Goal: Complete application form: Complete application form

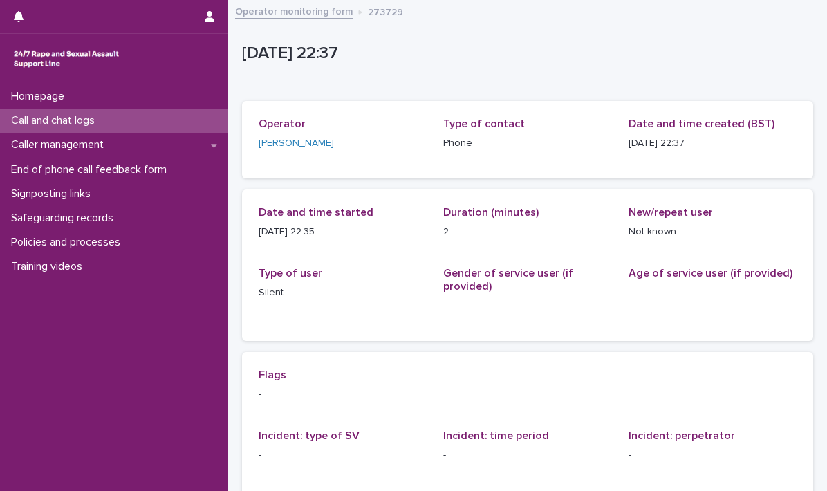
click at [73, 113] on div "Call and chat logs" at bounding box center [114, 121] width 228 height 24
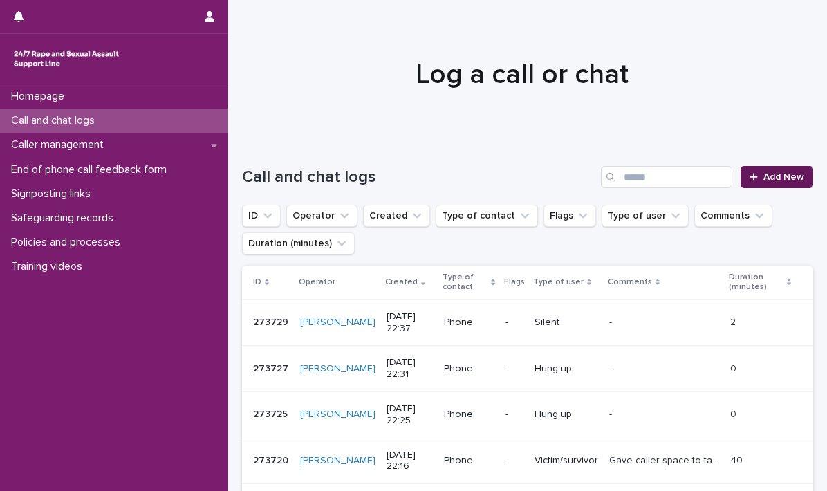
click at [766, 173] on span "Add New" at bounding box center [783, 177] width 41 height 10
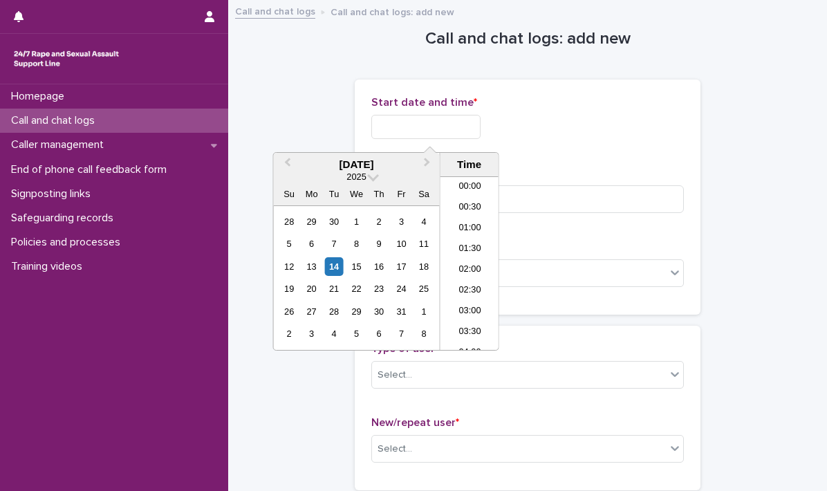
click at [411, 124] on input "text" at bounding box center [425, 127] width 109 height 24
click at [459, 291] on li "22:30" at bounding box center [469, 298] width 59 height 21
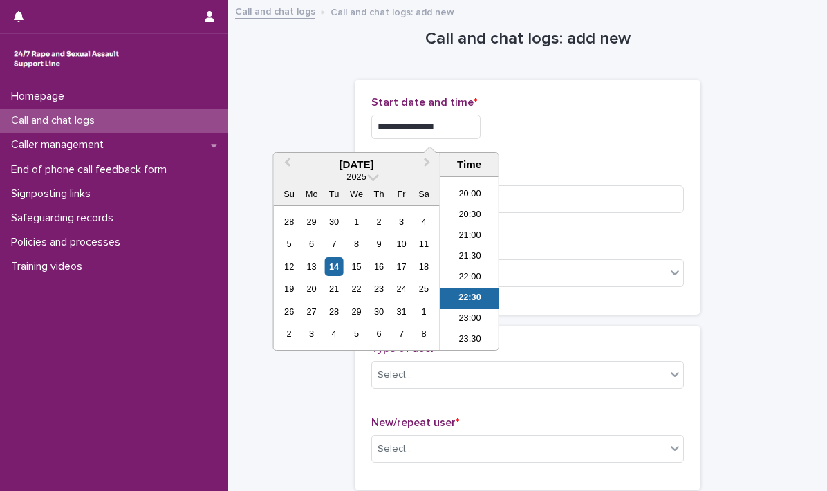
click at [453, 126] on input "**********" at bounding box center [425, 127] width 109 height 24
type input "**********"
click at [575, 153] on div "**********" at bounding box center [527, 197] width 312 height 202
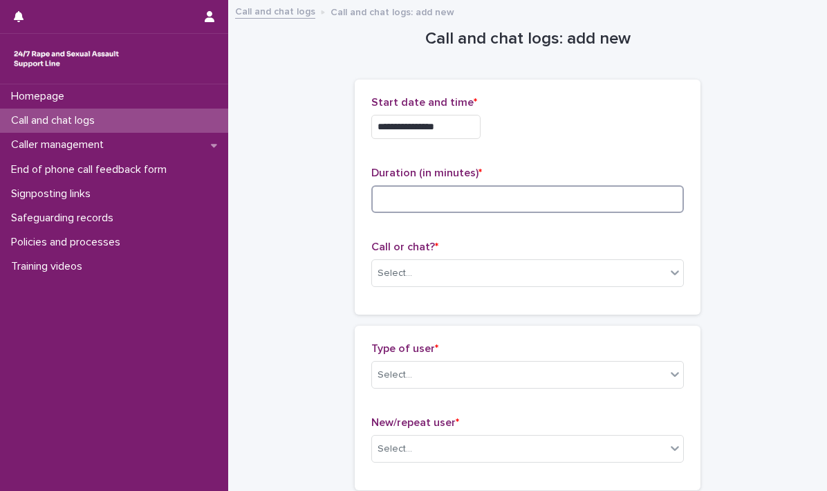
click at [451, 206] on input at bounding box center [527, 199] width 312 height 28
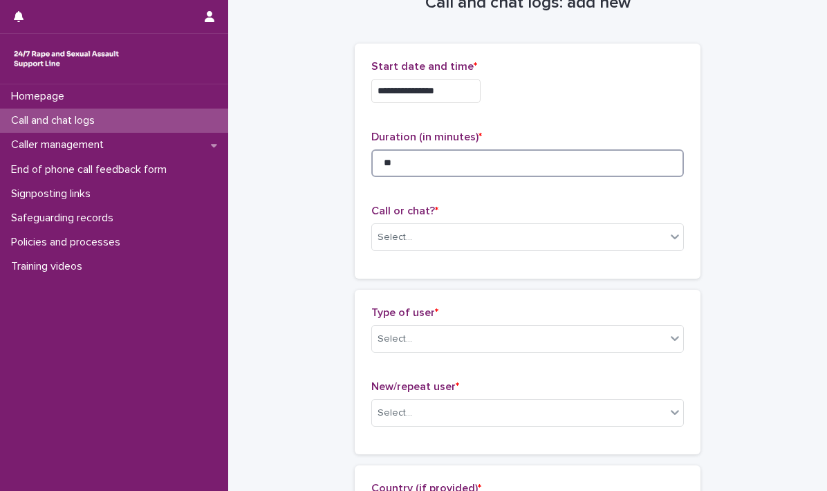
scroll to position [69, 0]
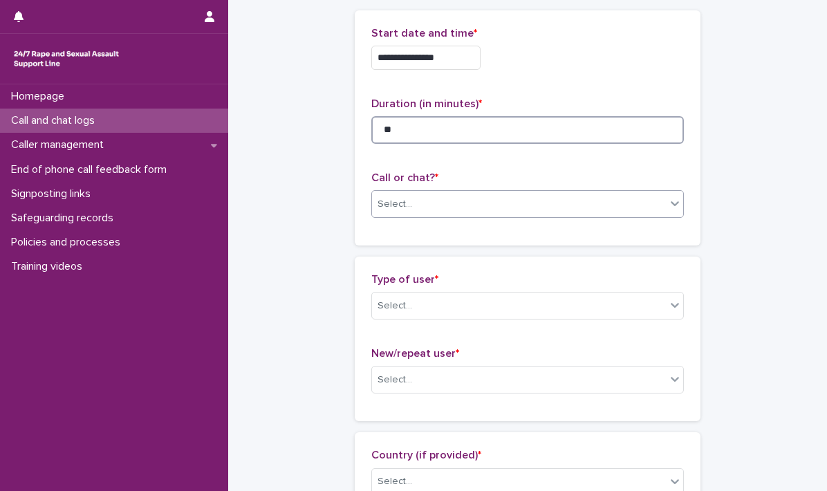
type input "**"
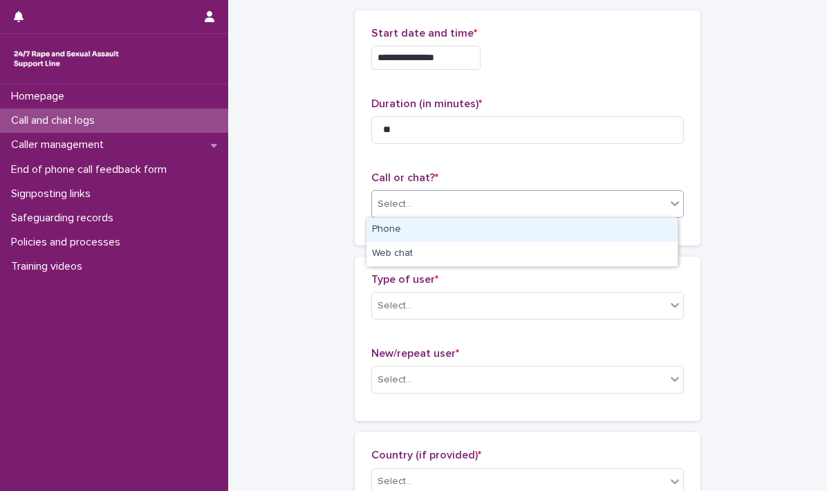
click at [671, 204] on icon at bounding box center [675, 203] width 14 height 14
click at [453, 233] on div "Phone" at bounding box center [521, 230] width 311 height 24
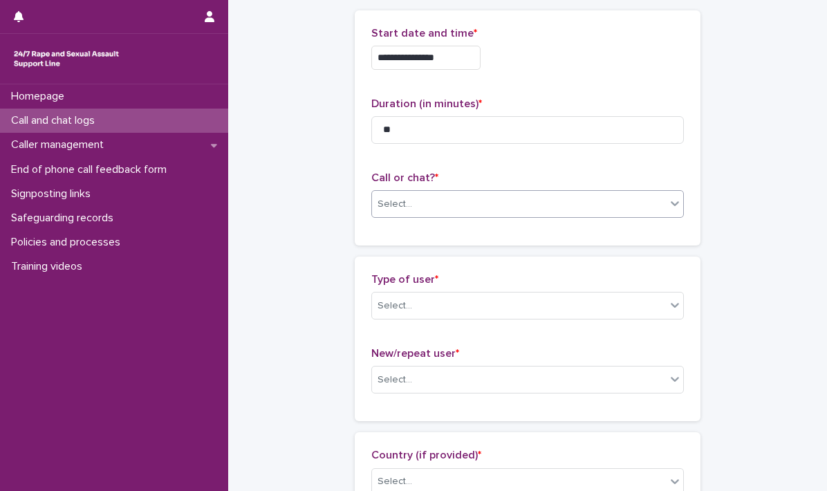
click at [453, 233] on div "**********" at bounding box center [528, 127] width 346 height 235
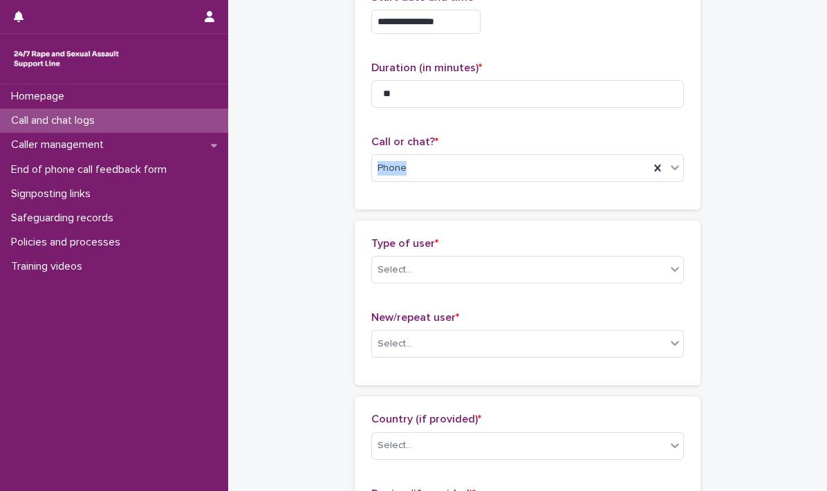
scroll to position [138, 0]
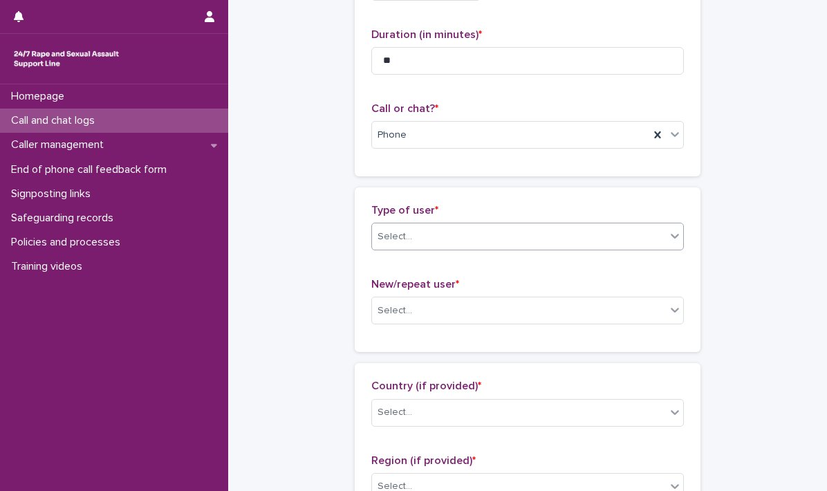
click at [671, 237] on icon at bounding box center [675, 236] width 8 height 5
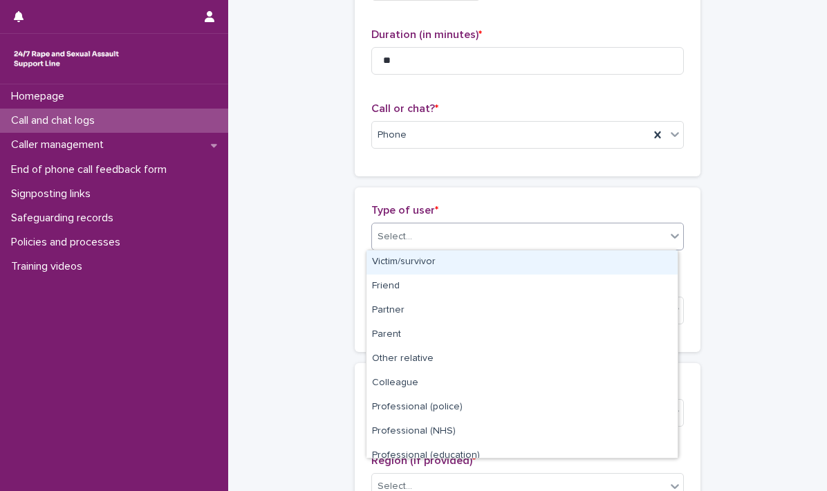
click at [521, 257] on div "Victim/survivor" at bounding box center [521, 262] width 311 height 24
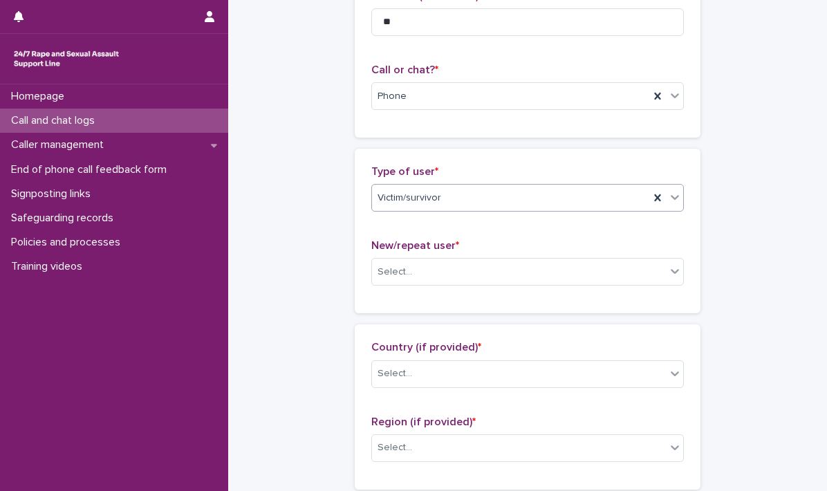
scroll to position [277, 0]
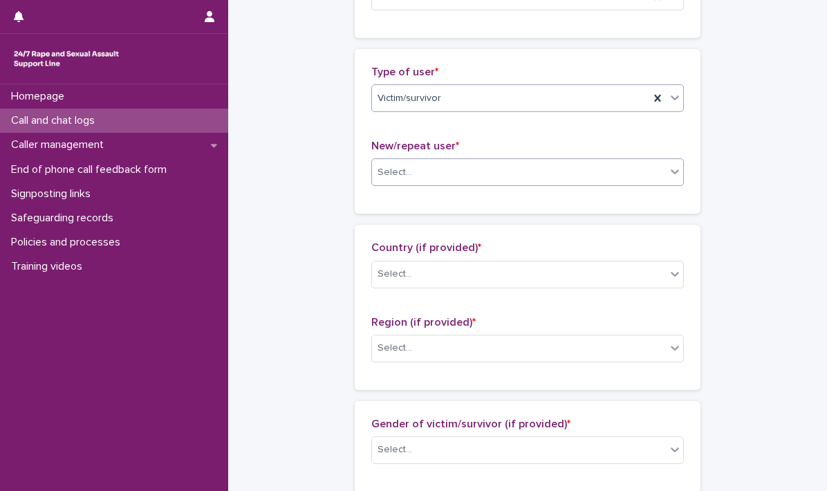
click at [671, 176] on icon at bounding box center [675, 172] width 14 height 14
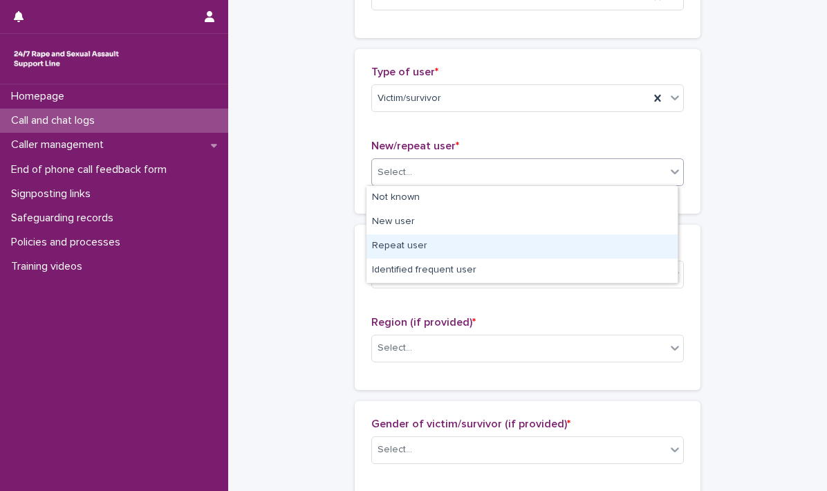
click at [415, 245] on div "Repeat user" at bounding box center [521, 246] width 311 height 24
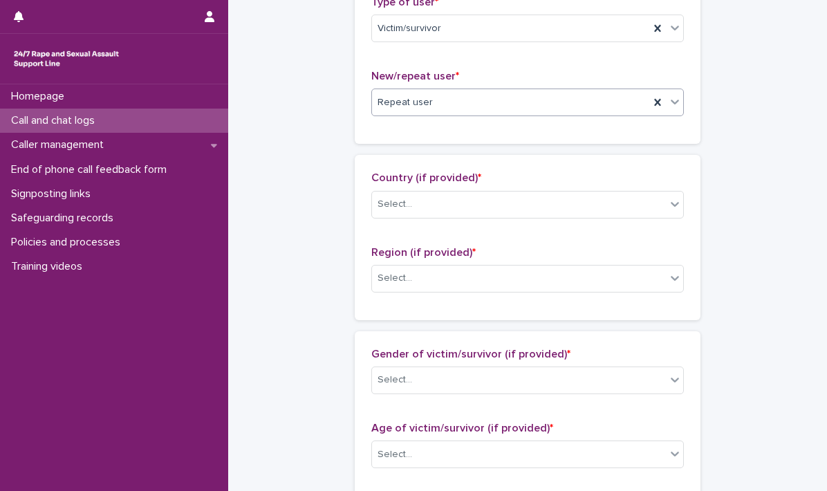
scroll to position [415, 0]
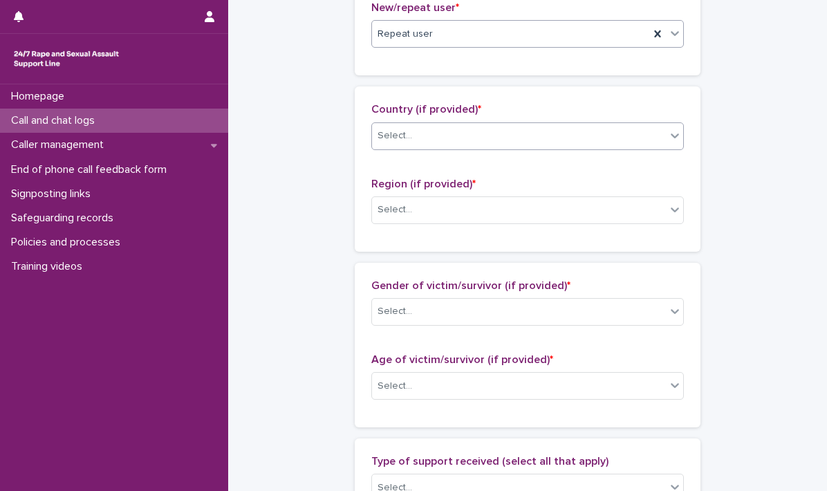
click at [669, 138] on icon at bounding box center [675, 136] width 14 height 14
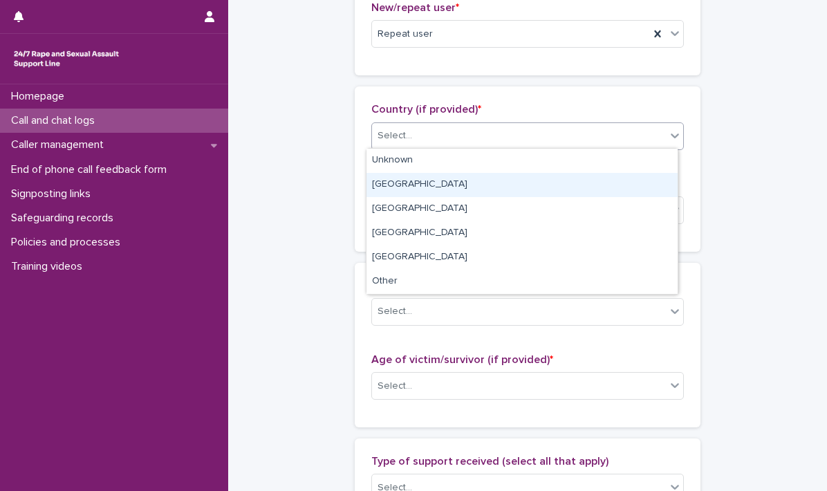
click at [402, 185] on div "[GEOGRAPHIC_DATA]" at bounding box center [521, 185] width 311 height 24
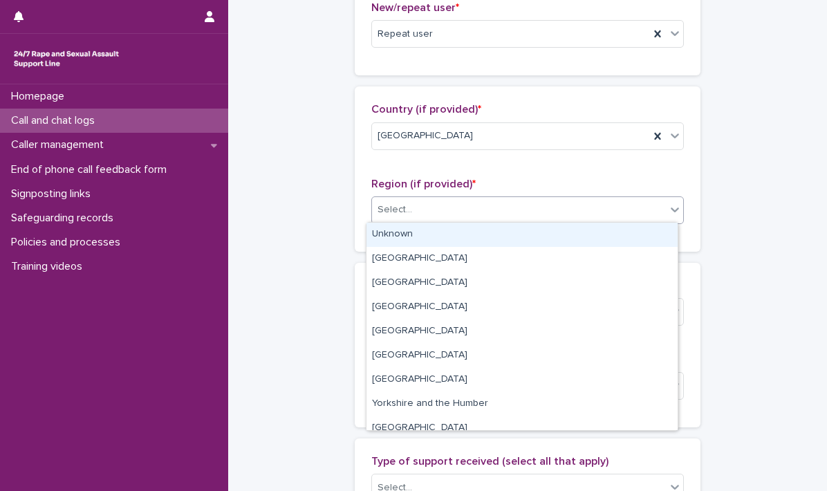
click at [673, 214] on icon at bounding box center [675, 210] width 14 height 14
click at [464, 236] on div "Unknown" at bounding box center [521, 235] width 311 height 24
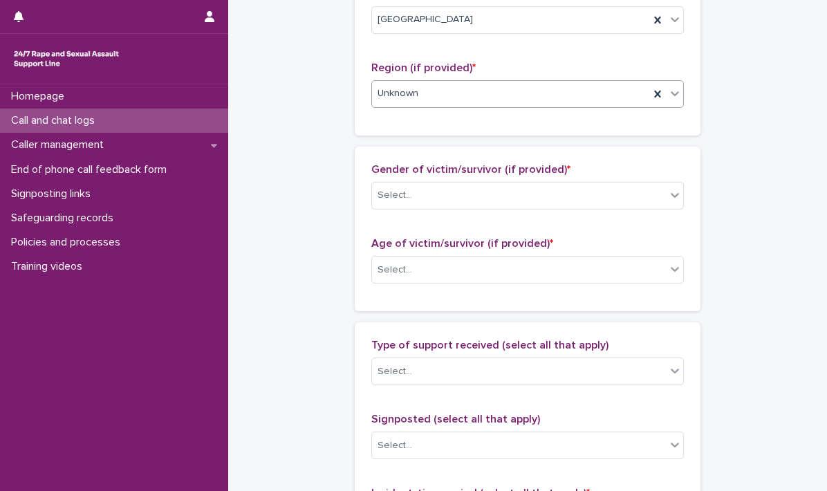
scroll to position [553, 0]
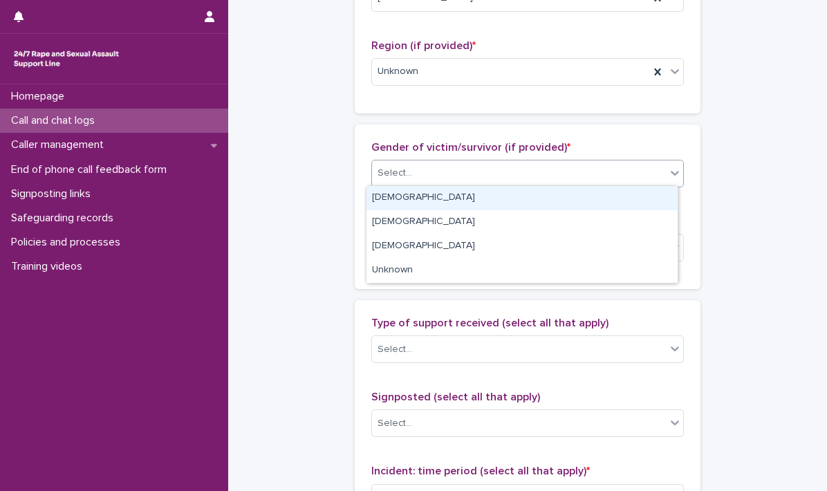
click at [668, 175] on icon at bounding box center [675, 173] width 14 height 14
click at [449, 201] on div "[DEMOGRAPHIC_DATA]" at bounding box center [521, 198] width 311 height 24
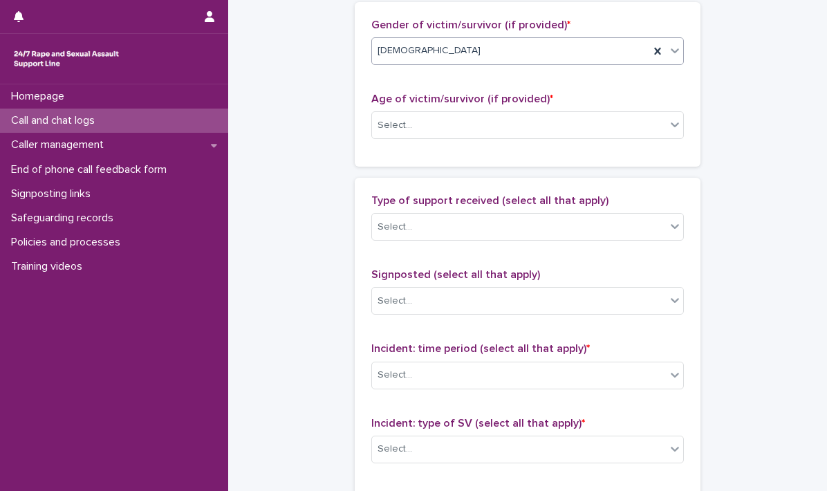
scroll to position [691, 0]
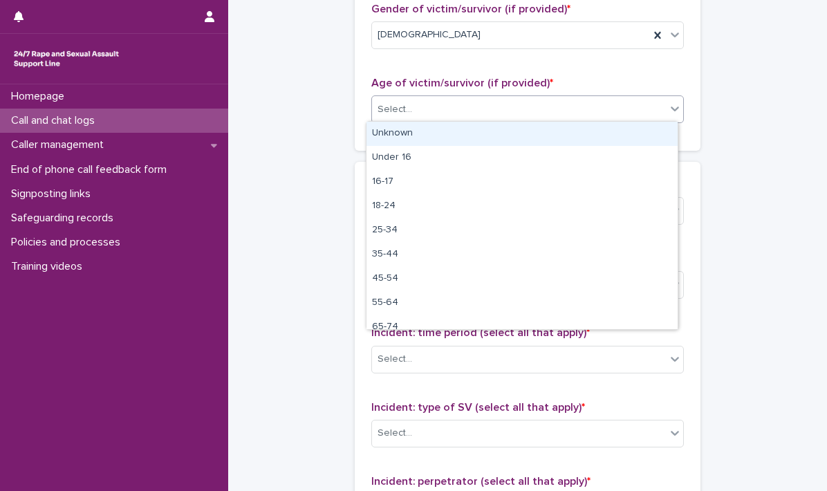
click at [673, 109] on icon at bounding box center [675, 109] width 14 height 14
click at [503, 133] on div "Unknown" at bounding box center [521, 134] width 311 height 24
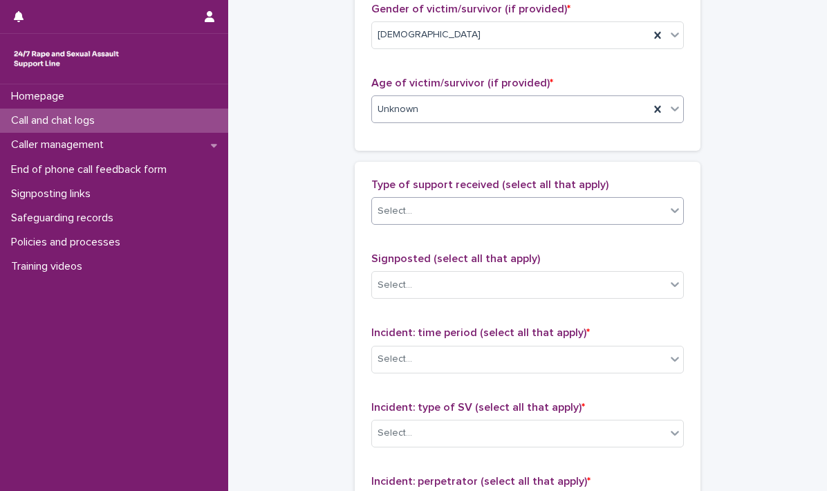
click at [668, 213] on icon at bounding box center [675, 210] width 14 height 14
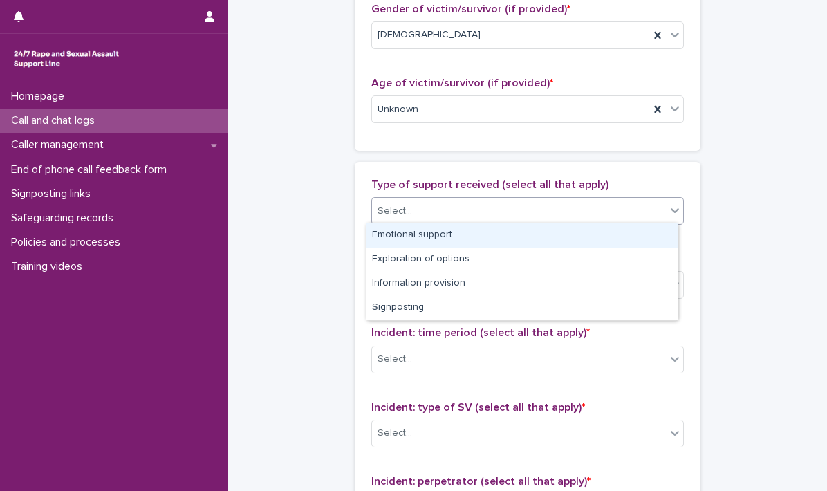
click at [394, 232] on div "Emotional support" at bounding box center [521, 235] width 311 height 24
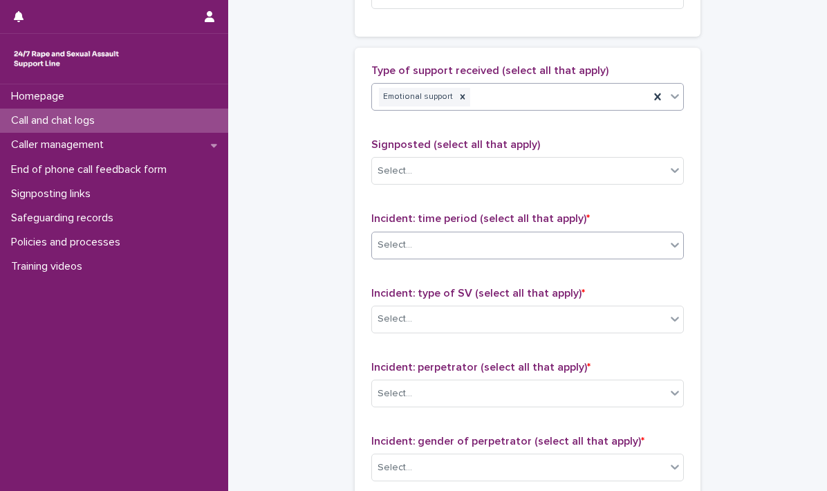
scroll to position [830, 0]
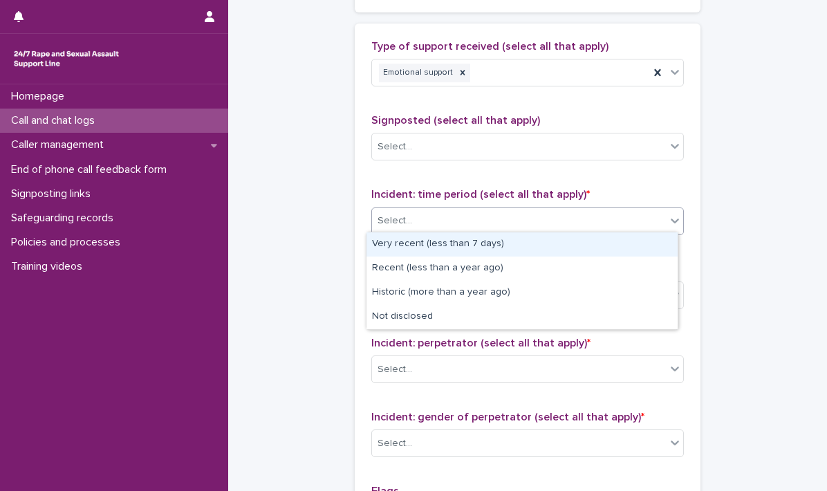
click at [668, 219] on icon at bounding box center [675, 221] width 14 height 14
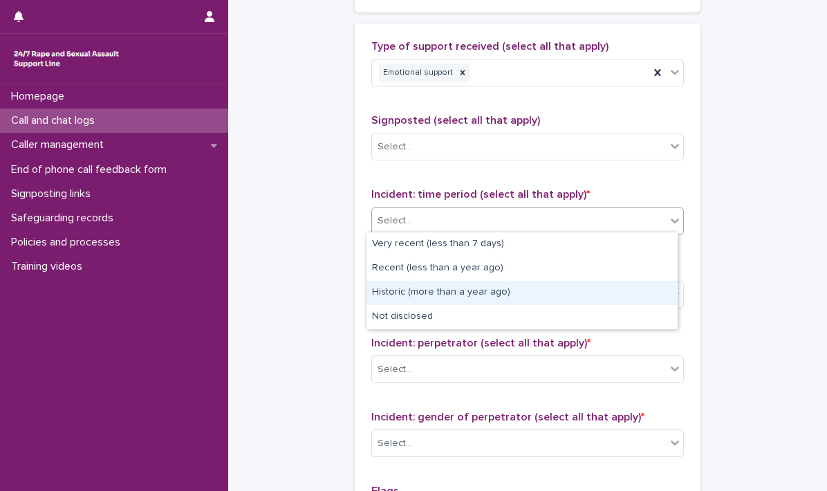
click at [405, 285] on div "Historic (more than a year ago)" at bounding box center [521, 293] width 311 height 24
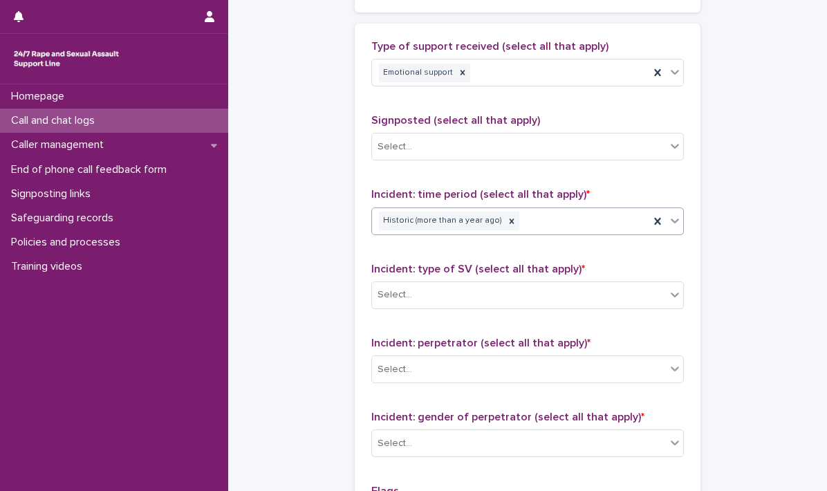
scroll to position [899, 0]
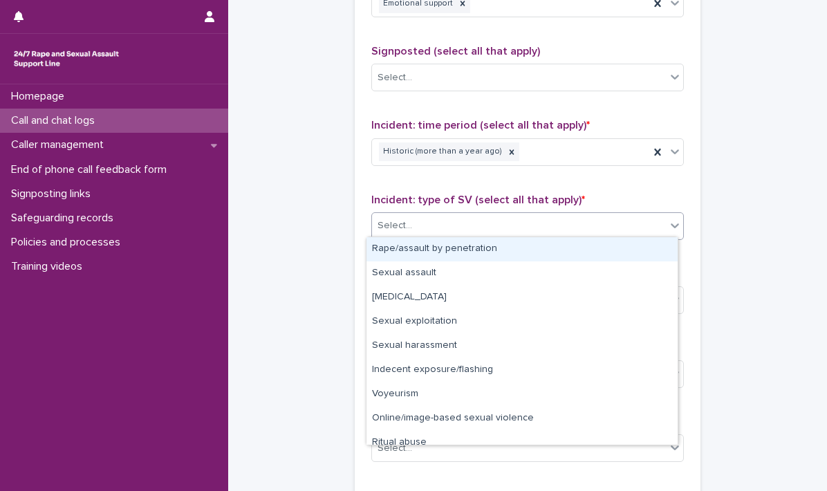
click at [668, 224] on icon at bounding box center [675, 225] width 14 height 14
click at [447, 252] on div "Rape/assault by penetration" at bounding box center [521, 249] width 311 height 24
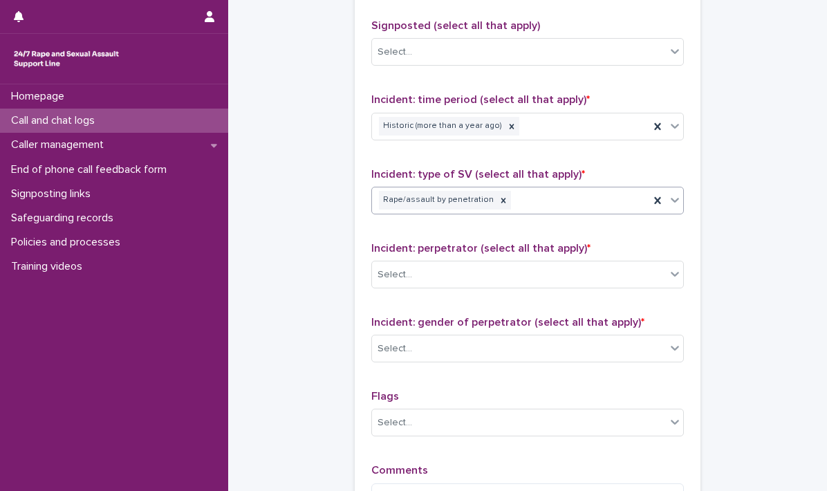
scroll to position [968, 0]
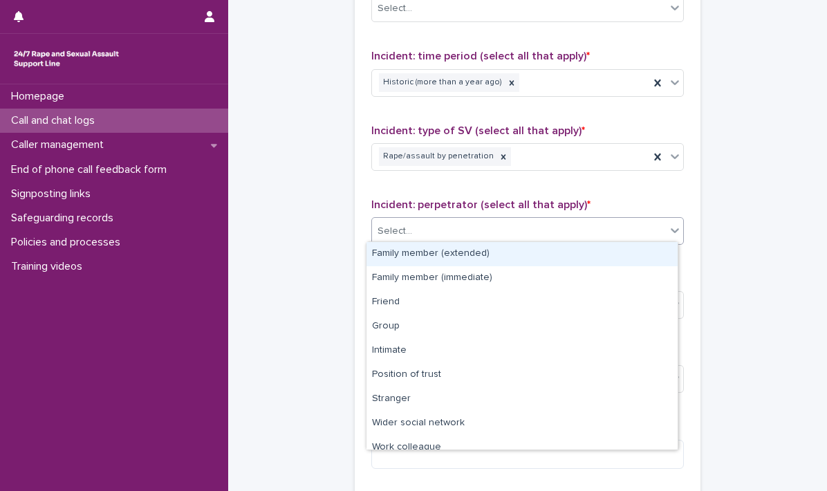
click at [668, 228] on icon at bounding box center [675, 230] width 14 height 14
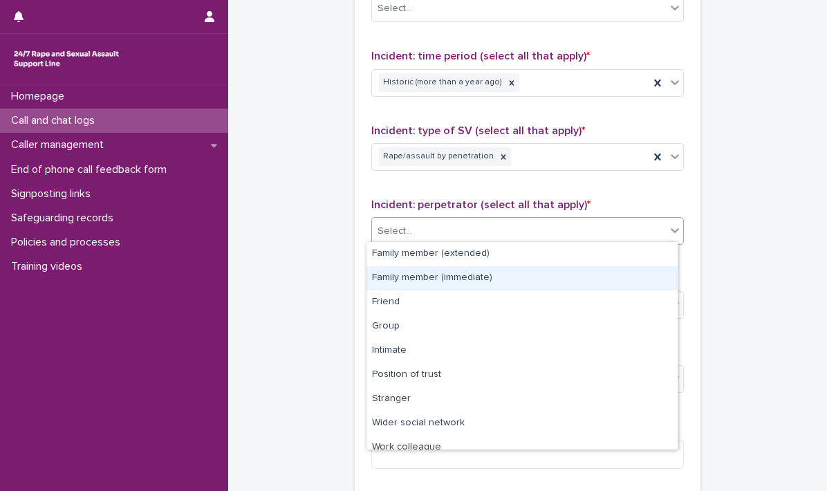
scroll to position [58, 0]
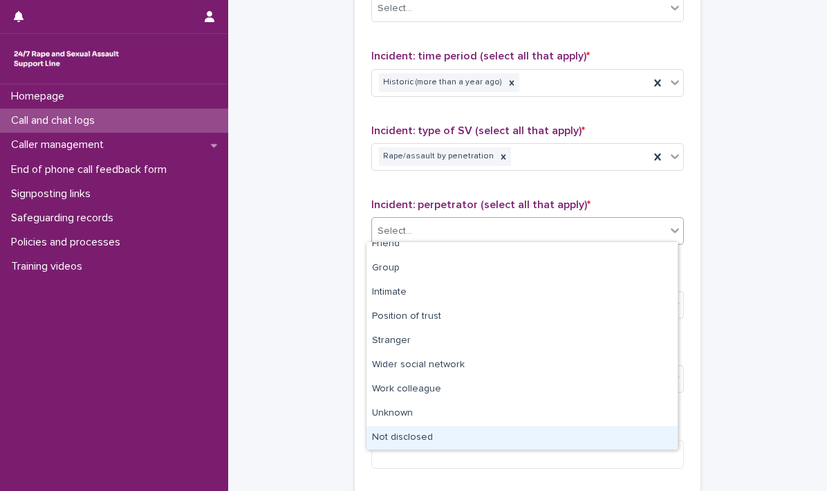
drag, startPoint x: 435, startPoint y: 435, endPoint x: 455, endPoint y: 397, distance: 43.0
click at [434, 435] on div "Not disclosed" at bounding box center [521, 438] width 311 height 24
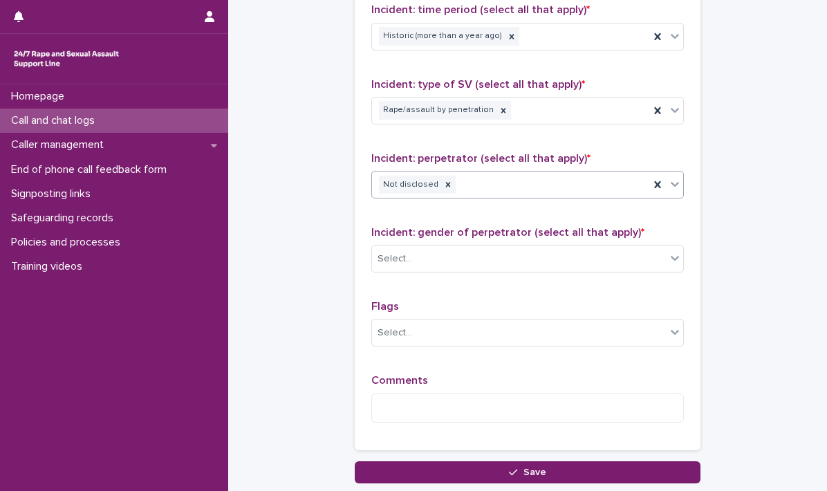
scroll to position [1037, 0]
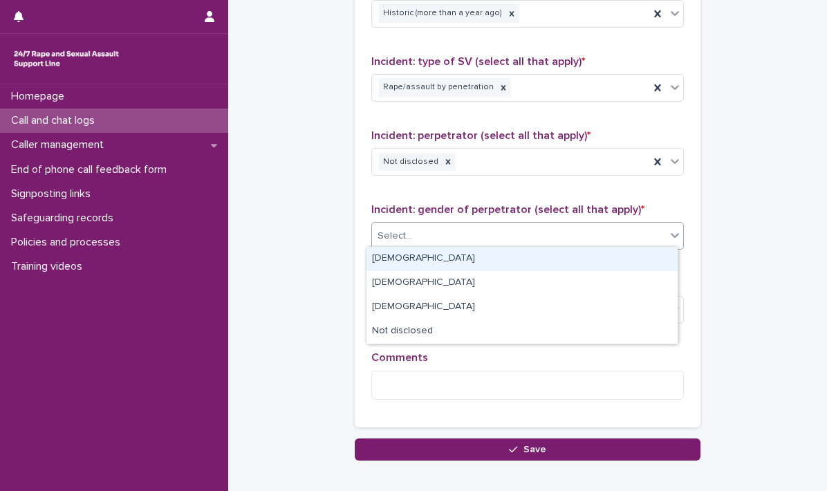
click at [671, 233] on icon at bounding box center [675, 235] width 8 height 5
click at [406, 252] on div "[DEMOGRAPHIC_DATA]" at bounding box center [521, 259] width 311 height 24
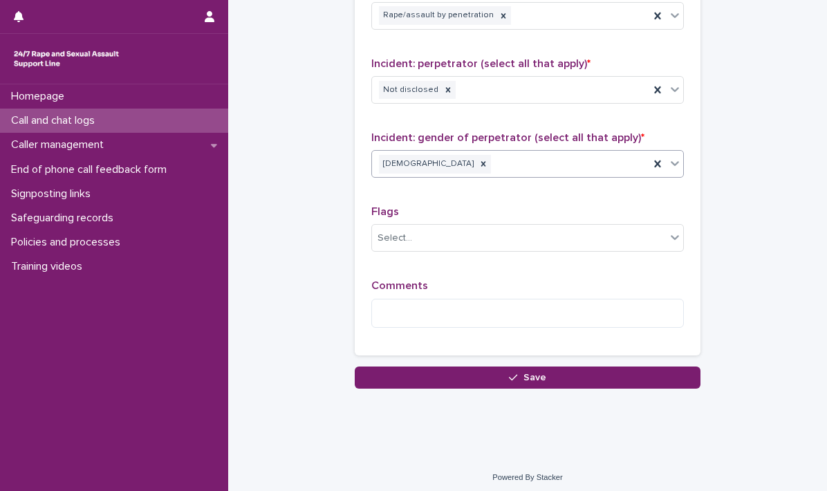
scroll to position [1110, 0]
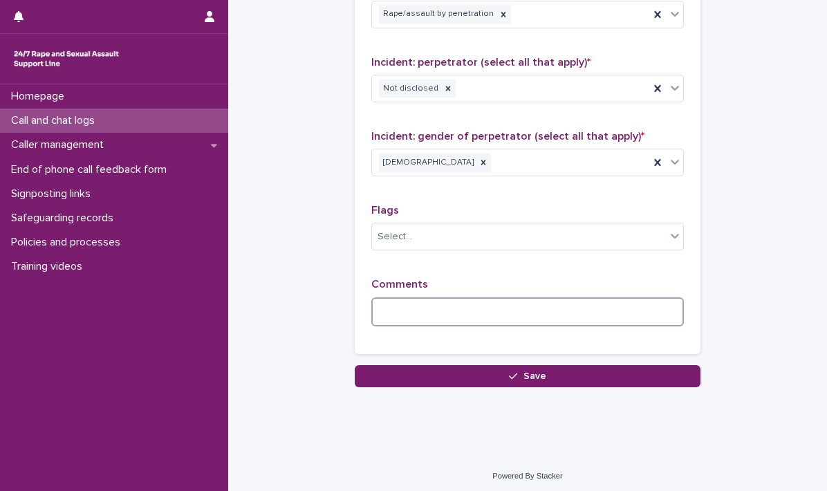
drag, startPoint x: 429, startPoint y: 306, endPoint x: 449, endPoint y: 297, distance: 22.3
click at [429, 305] on textarea at bounding box center [527, 312] width 312 height 30
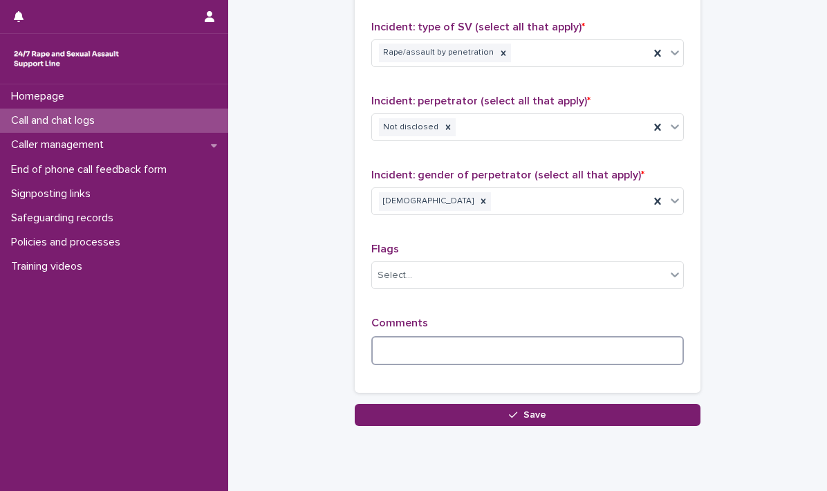
scroll to position [1041, 0]
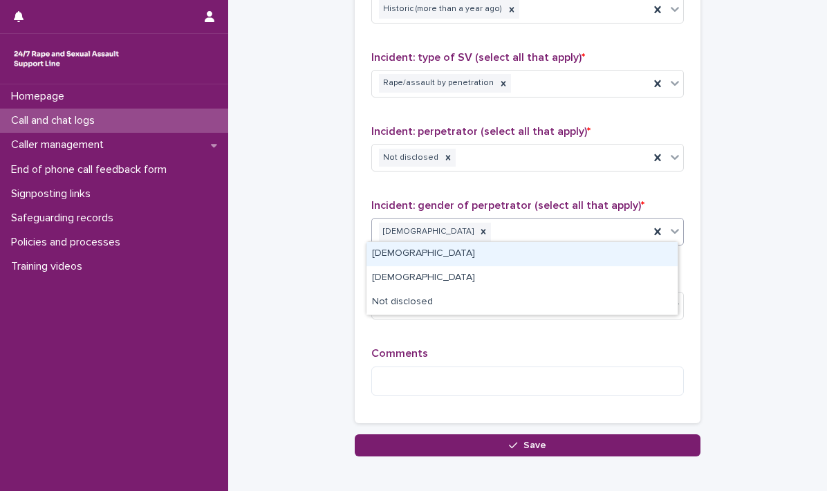
click at [668, 230] on icon at bounding box center [675, 231] width 14 height 14
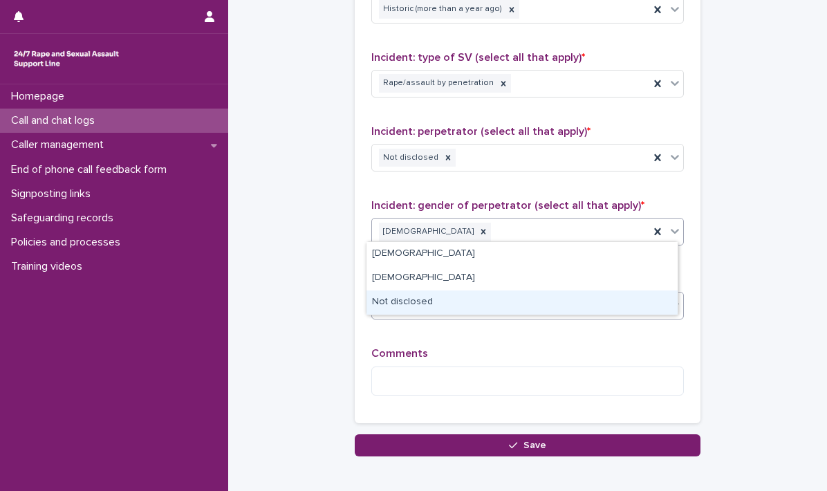
drag, startPoint x: 426, startPoint y: 304, endPoint x: 431, endPoint y: 291, distance: 14.3
click at [426, 304] on div "Not disclosed" at bounding box center [521, 302] width 311 height 24
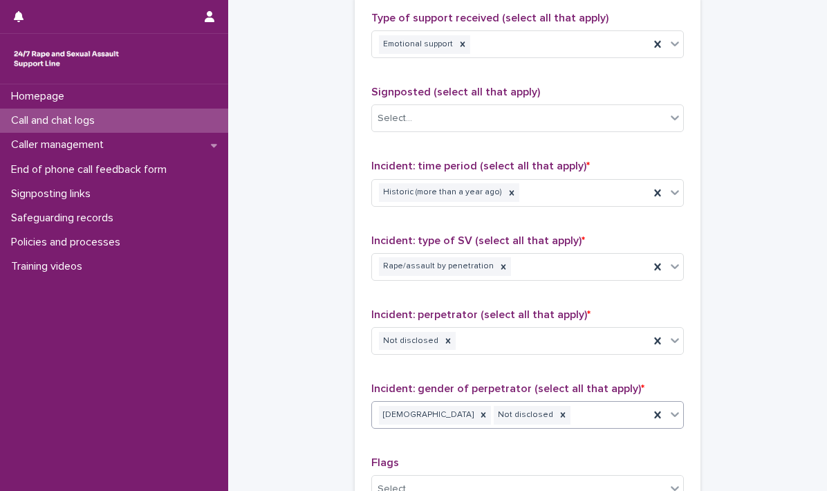
scroll to position [834, 0]
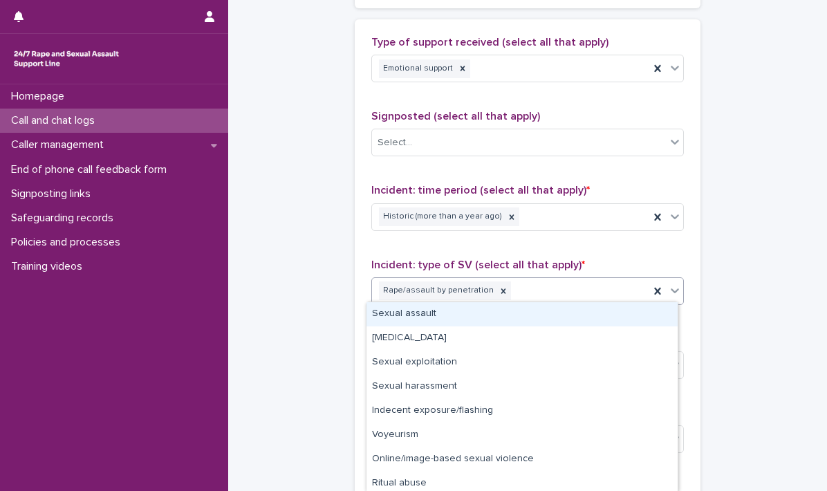
click at [673, 288] on icon at bounding box center [675, 290] width 8 height 5
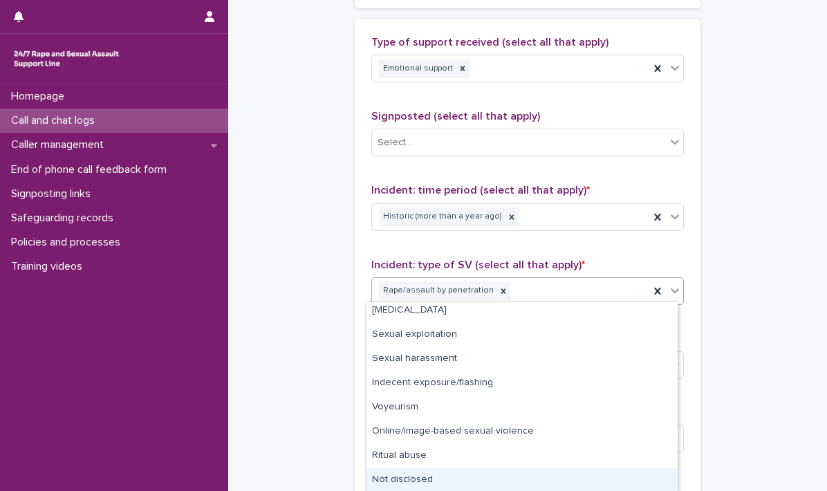
click at [448, 479] on div "Not disclosed" at bounding box center [521, 480] width 311 height 24
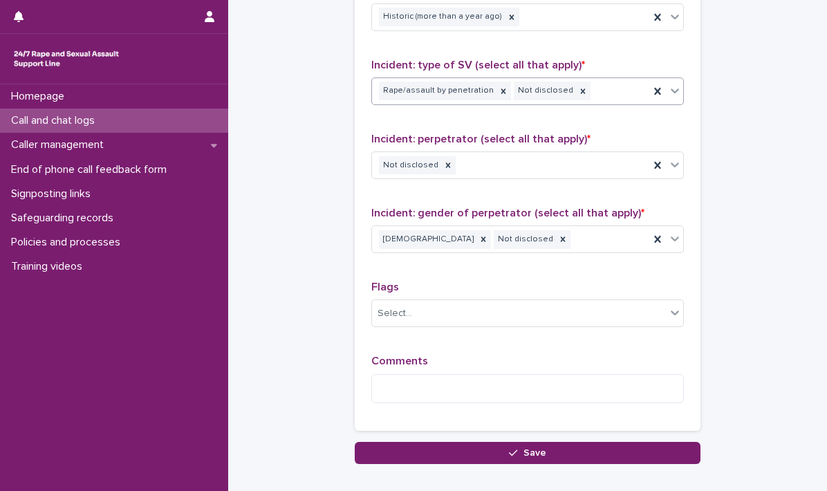
scroll to position [1041, 0]
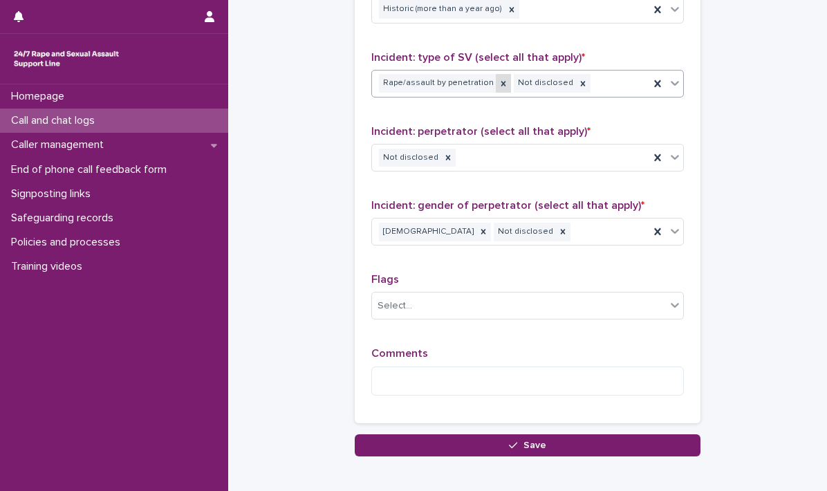
click at [501, 81] on icon at bounding box center [503, 83] width 5 height 5
drag, startPoint x: 407, startPoint y: 380, endPoint x: 435, endPoint y: 351, distance: 39.6
click at [422, 372] on textarea at bounding box center [527, 381] width 312 height 30
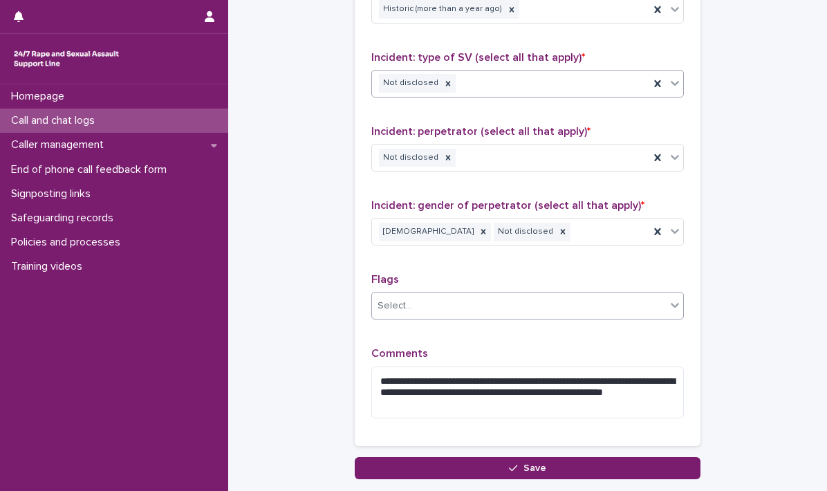
click at [668, 305] on icon at bounding box center [675, 305] width 14 height 14
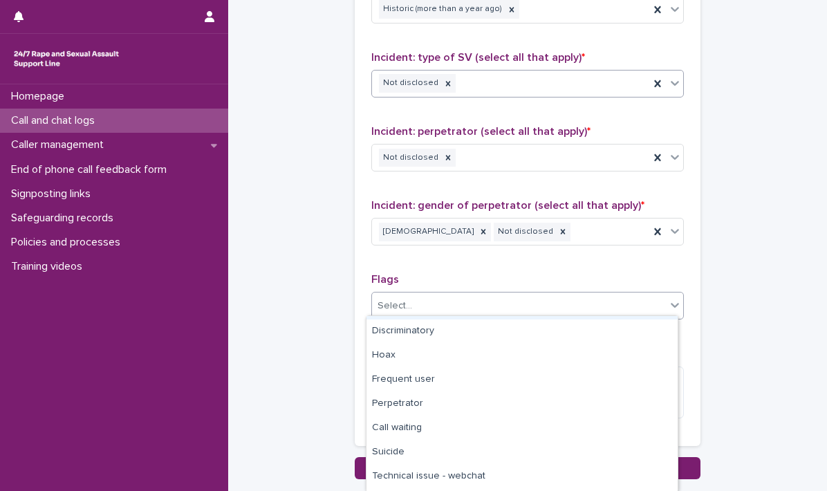
scroll to position [114, 0]
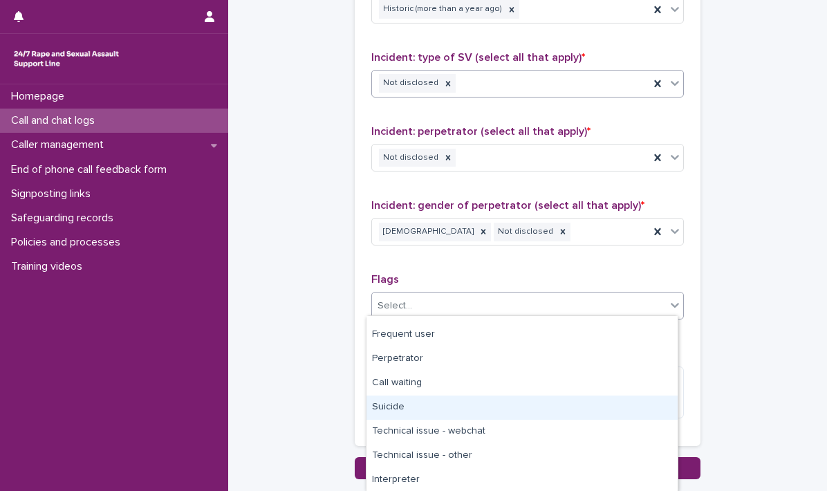
click at [407, 400] on div "Suicide" at bounding box center [521, 407] width 311 height 24
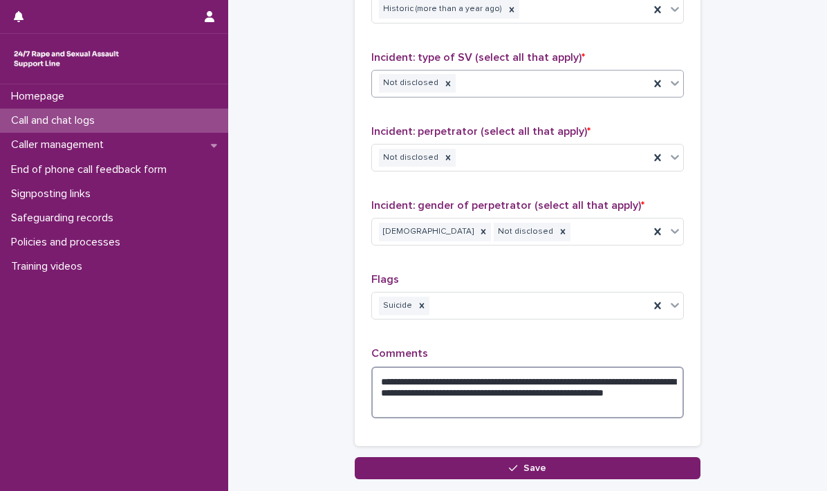
click at [447, 408] on textarea "**********" at bounding box center [527, 392] width 312 height 53
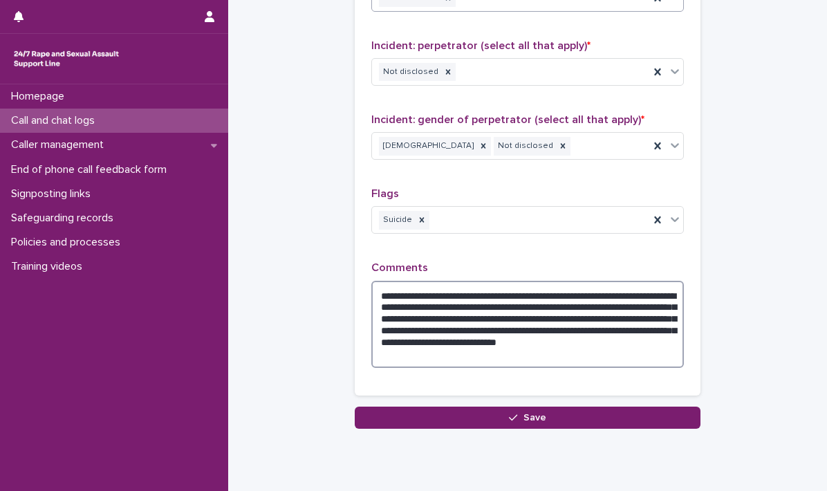
scroll to position [1168, 0]
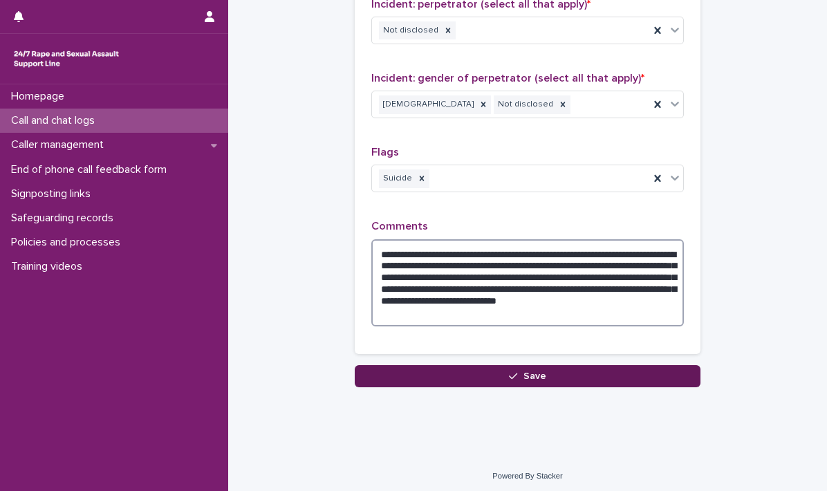
type textarea "**********"
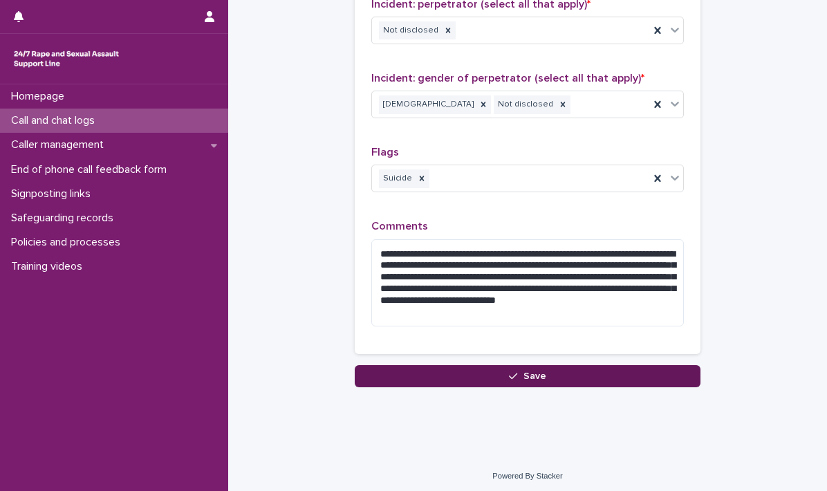
click at [476, 365] on button "Save" at bounding box center [528, 376] width 346 height 22
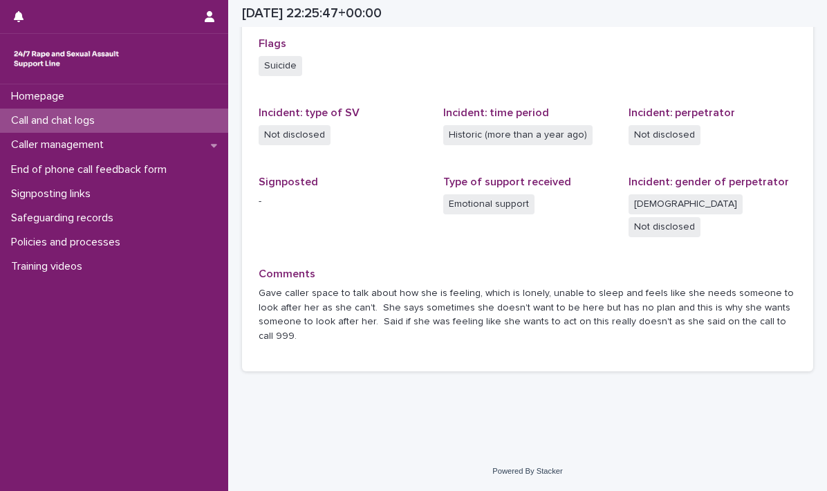
scroll to position [293, 0]
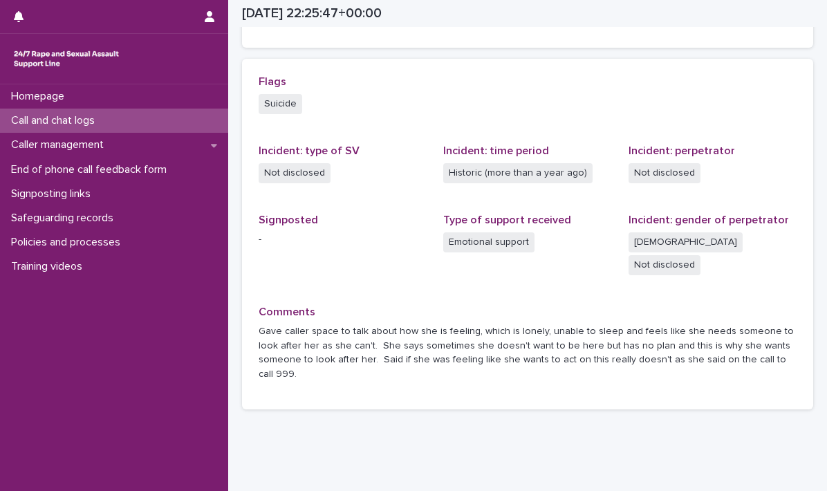
click at [47, 115] on p "Call and chat logs" at bounding box center [56, 120] width 100 height 13
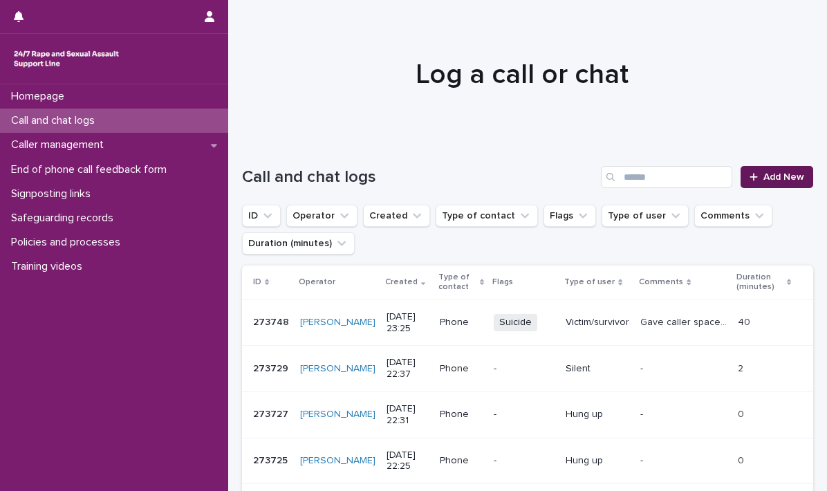
click at [750, 172] on div at bounding box center [756, 177] width 14 height 10
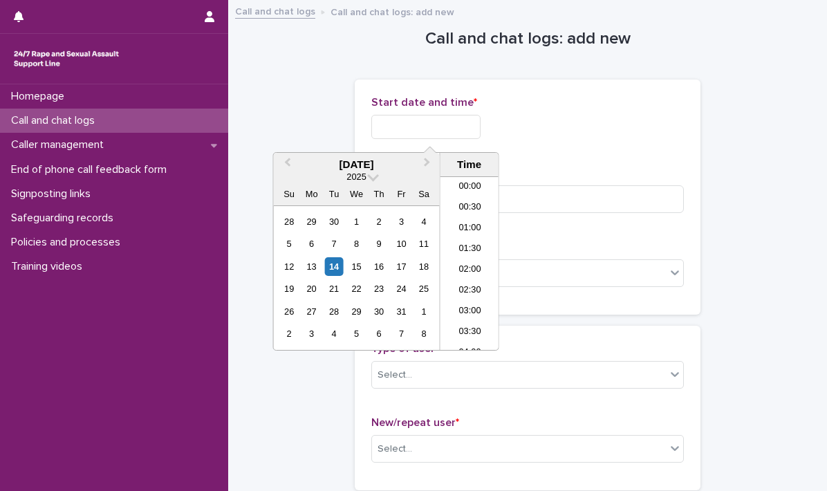
click at [387, 117] on input "text" at bounding box center [425, 127] width 109 height 24
click at [456, 336] on li "23:30" at bounding box center [469, 340] width 59 height 21
type input "**********"
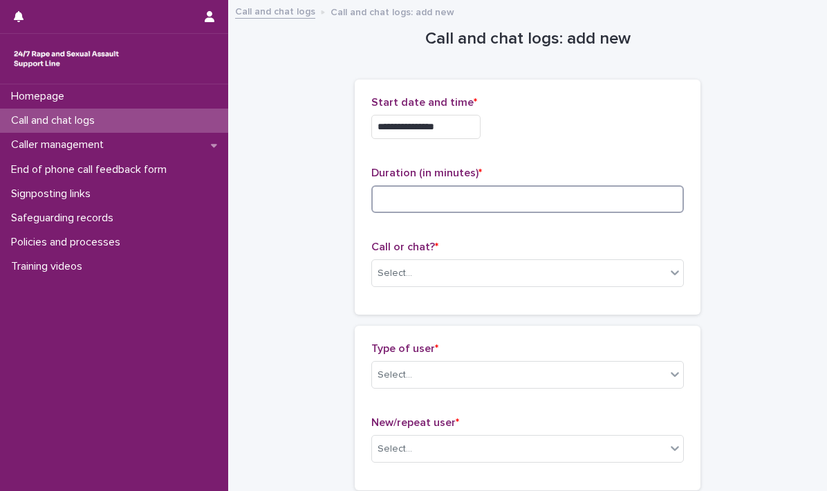
click at [411, 203] on input at bounding box center [527, 199] width 312 height 28
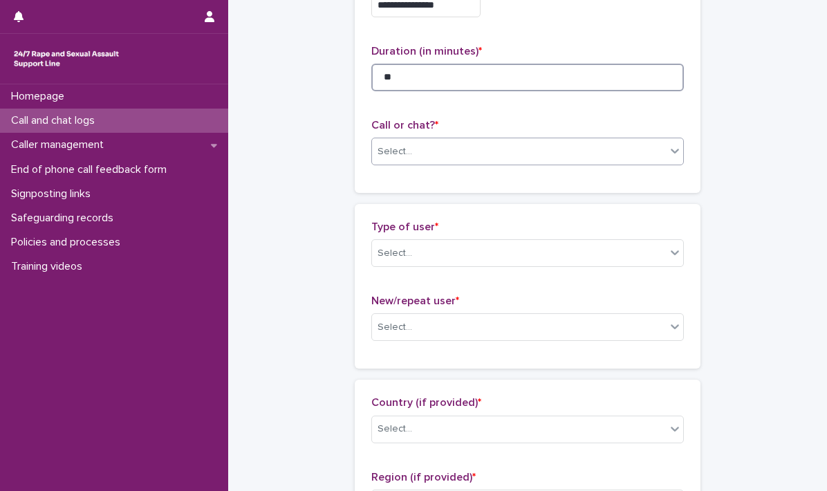
scroll to position [138, 0]
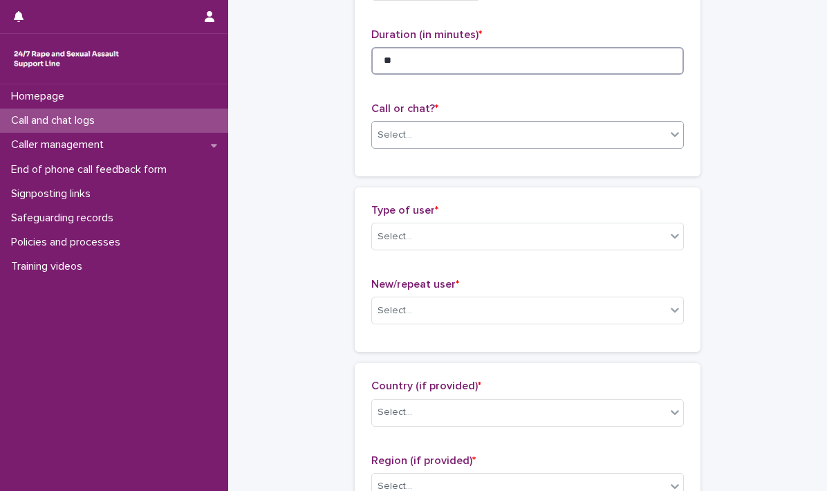
type input "**"
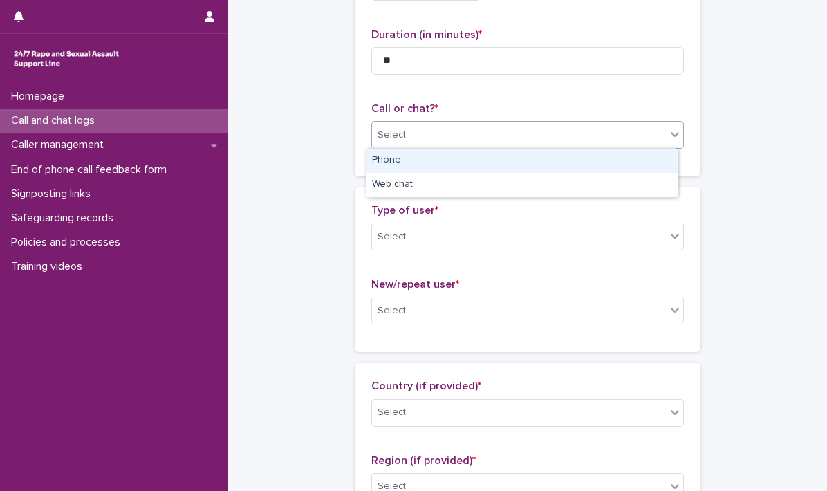
click at [670, 137] on icon at bounding box center [675, 134] width 14 height 14
click at [419, 158] on div "Phone" at bounding box center [521, 161] width 311 height 24
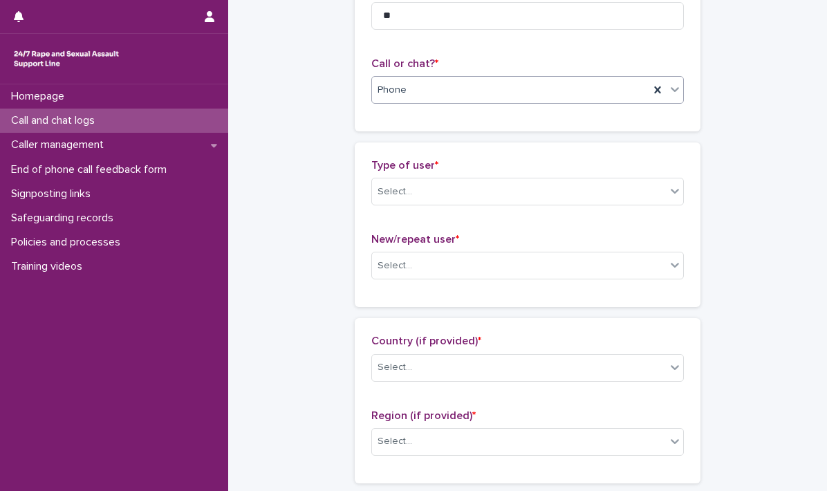
scroll to position [207, 0]
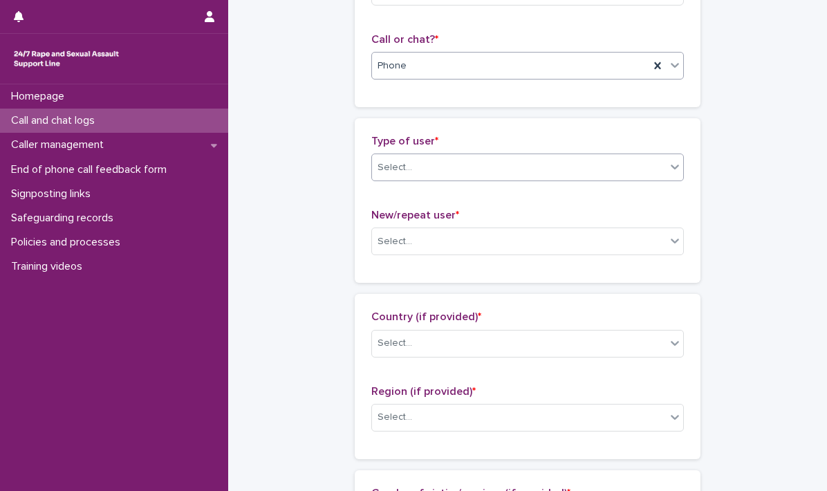
click at [669, 170] on icon at bounding box center [675, 167] width 14 height 14
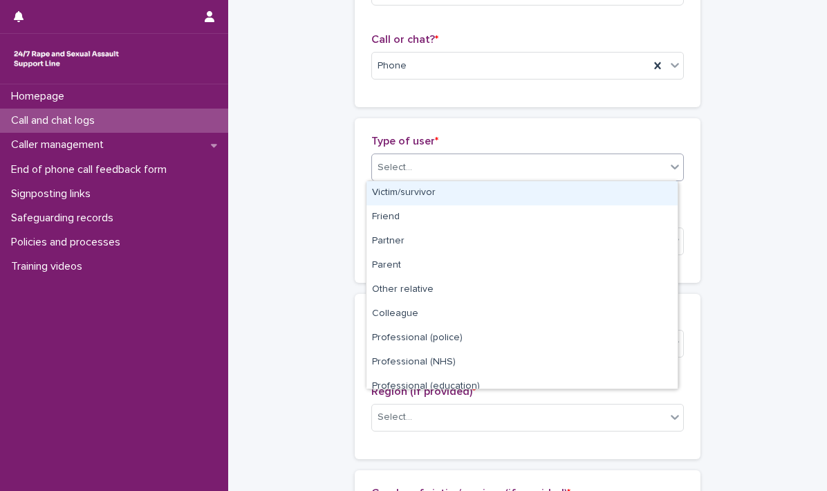
click at [414, 193] on div "Victim/survivor" at bounding box center [521, 193] width 311 height 24
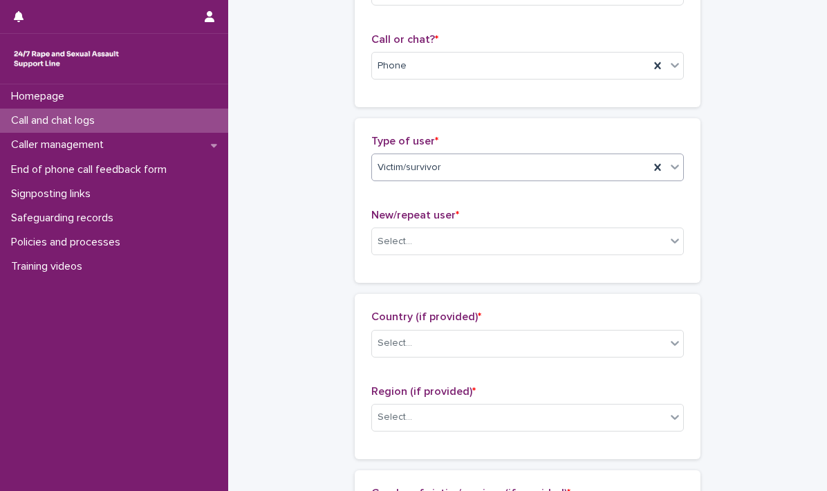
scroll to position [277, 0]
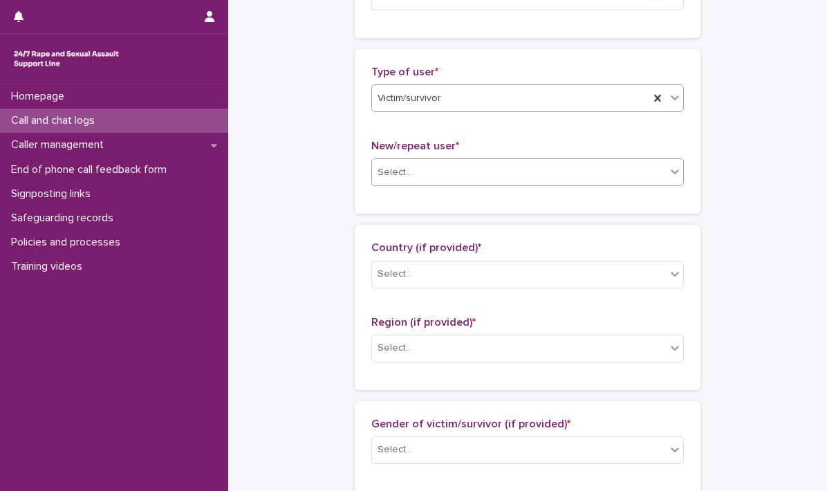
click at [668, 173] on icon at bounding box center [675, 172] width 14 height 14
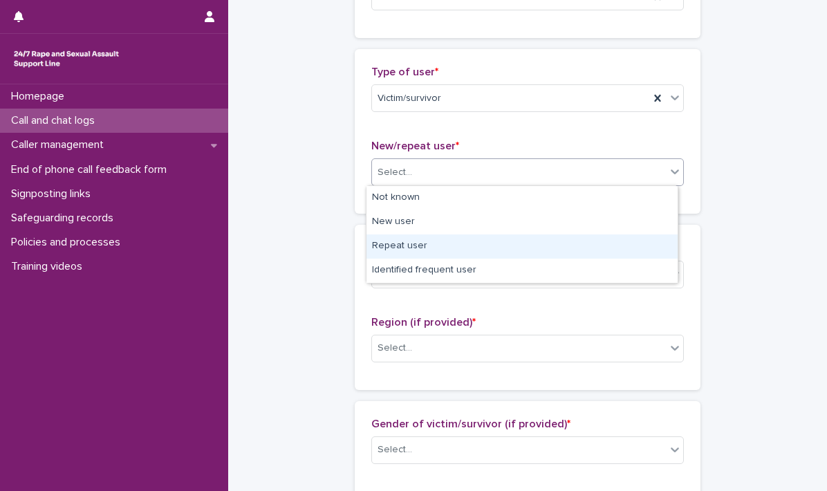
click at [395, 247] on div "Repeat user" at bounding box center [521, 246] width 311 height 24
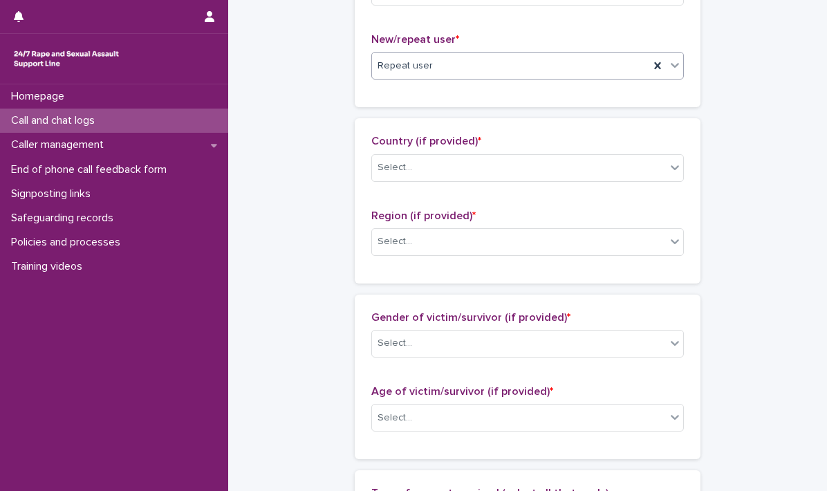
scroll to position [415, 0]
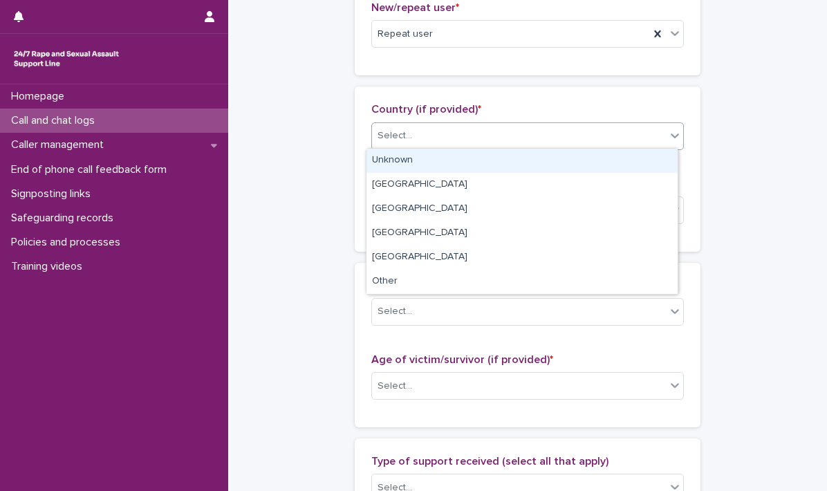
click at [668, 135] on icon at bounding box center [675, 136] width 14 height 14
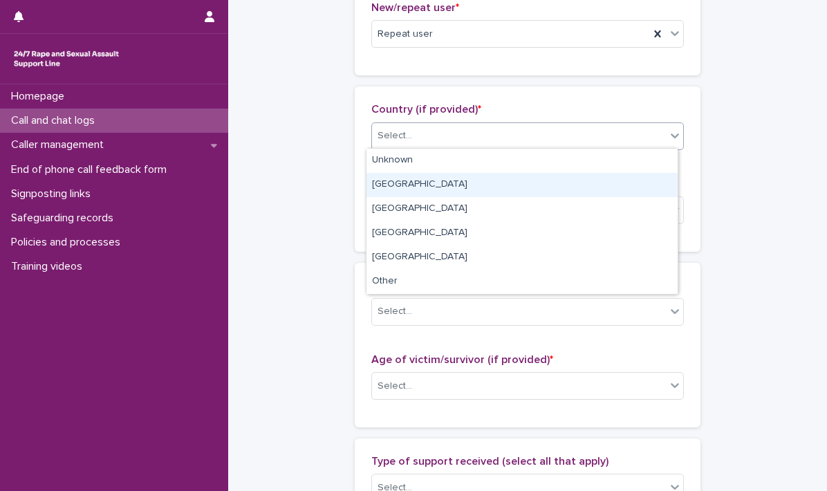
click at [451, 185] on div "[GEOGRAPHIC_DATA]" at bounding box center [521, 185] width 311 height 24
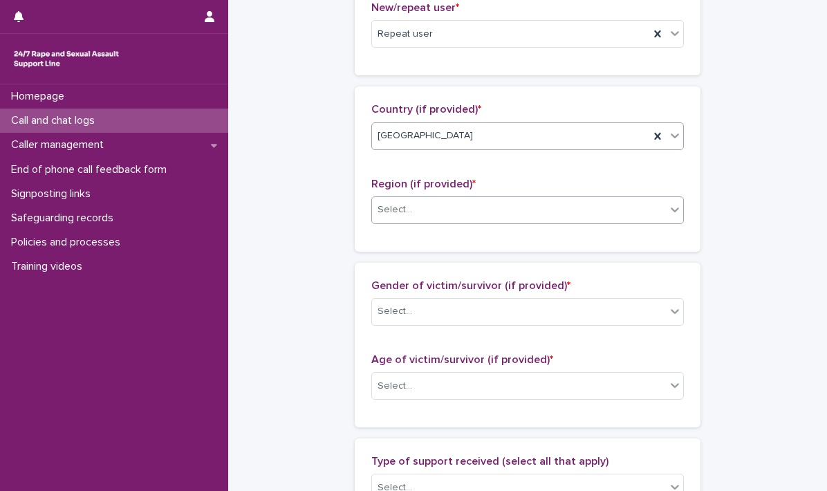
click at [668, 213] on icon at bounding box center [675, 210] width 14 height 14
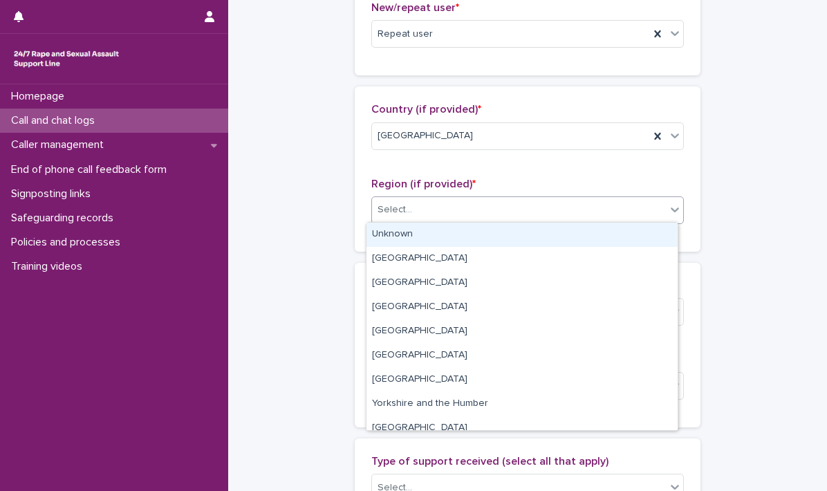
click at [437, 232] on div "Unknown" at bounding box center [521, 235] width 311 height 24
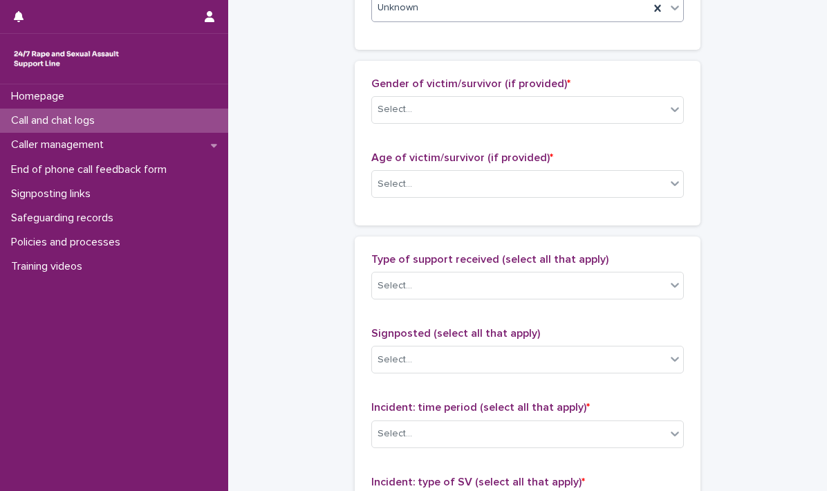
scroll to position [622, 0]
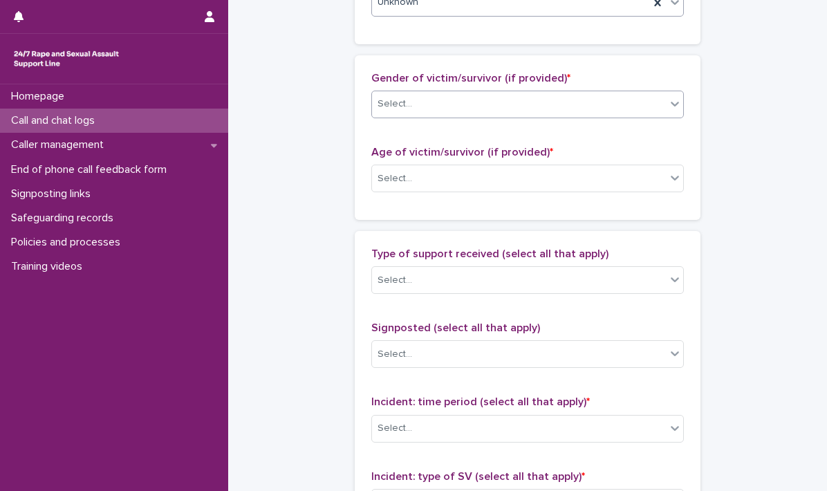
click at [672, 107] on icon at bounding box center [675, 104] width 14 height 14
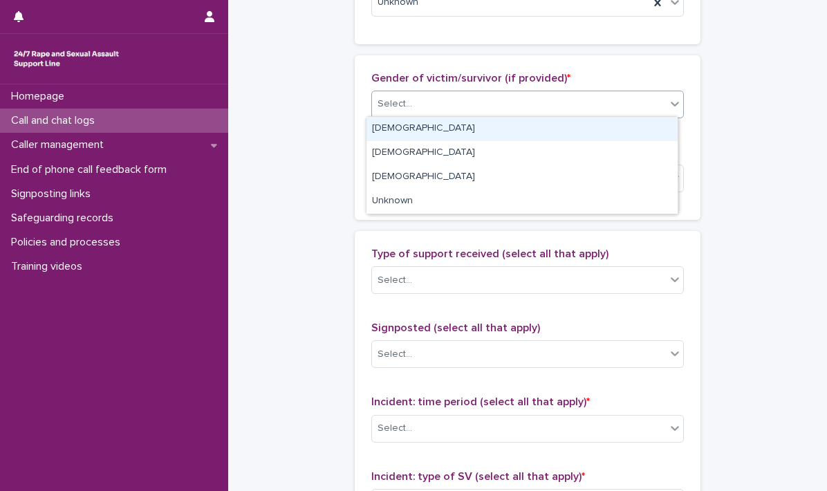
click at [453, 129] on div "[DEMOGRAPHIC_DATA]" at bounding box center [521, 129] width 311 height 24
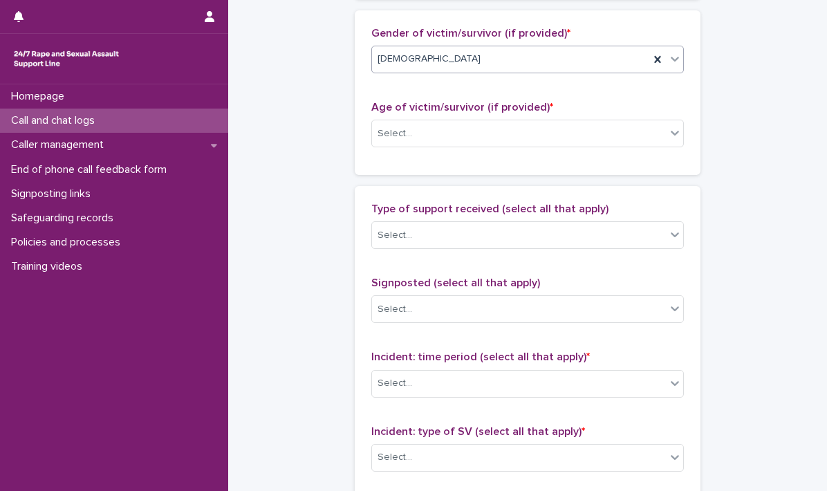
scroll to position [691, 0]
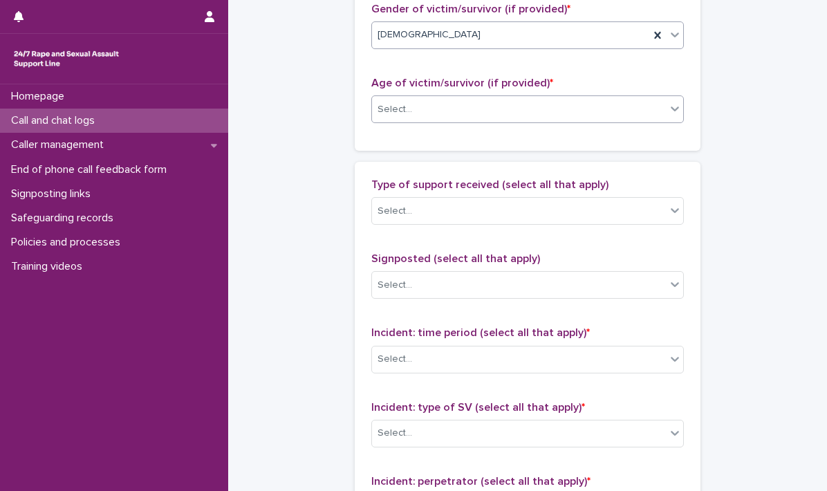
click at [673, 111] on icon at bounding box center [675, 109] width 14 height 14
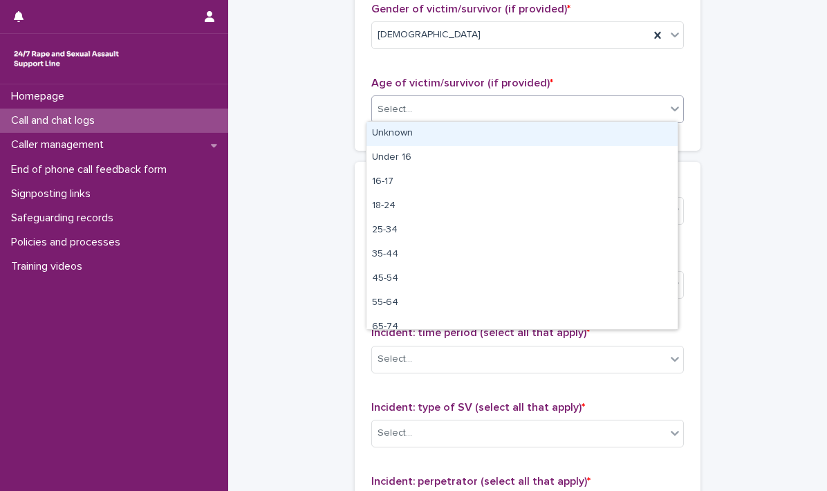
click at [438, 133] on div "Unknown" at bounding box center [521, 134] width 311 height 24
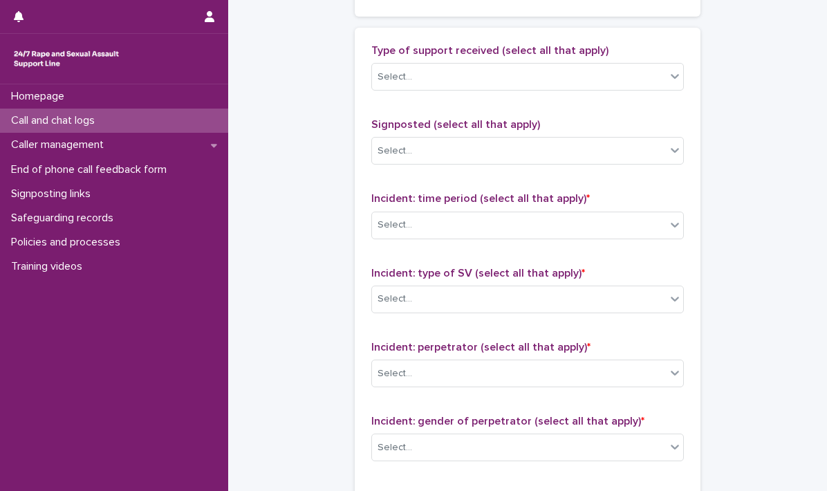
scroll to position [830, 0]
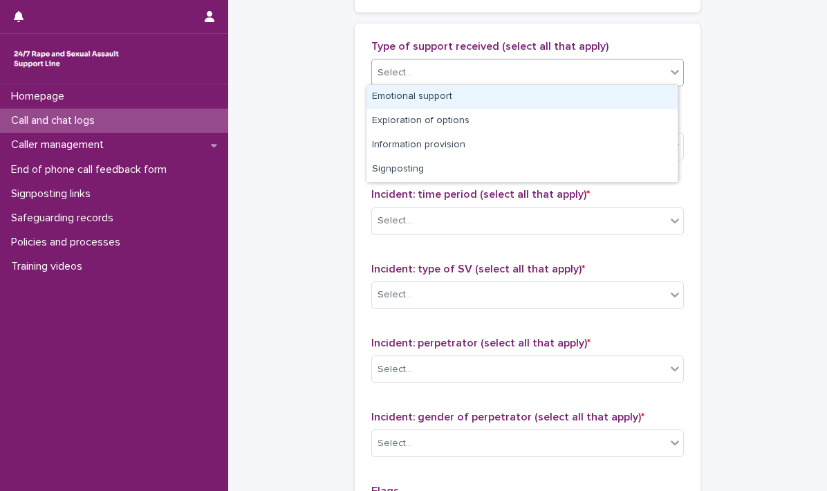
click at [668, 75] on icon at bounding box center [675, 72] width 14 height 14
click at [429, 95] on div "Emotional support" at bounding box center [521, 97] width 311 height 24
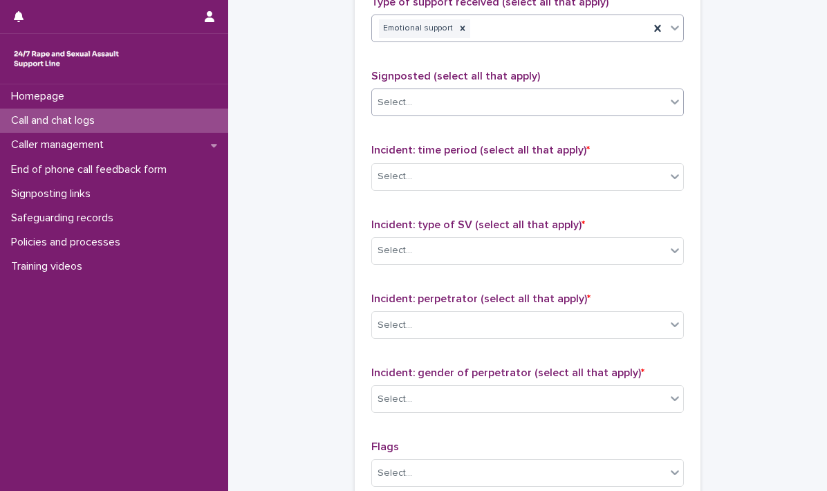
scroll to position [899, 0]
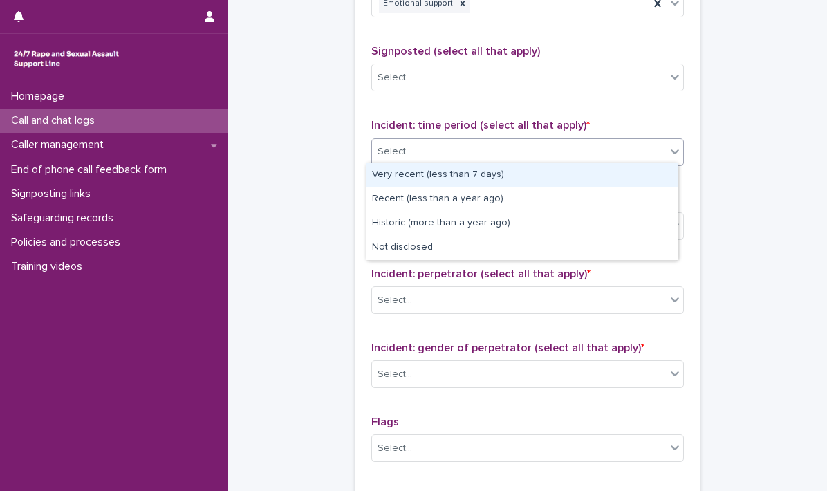
click at [668, 152] on icon at bounding box center [675, 151] width 14 height 14
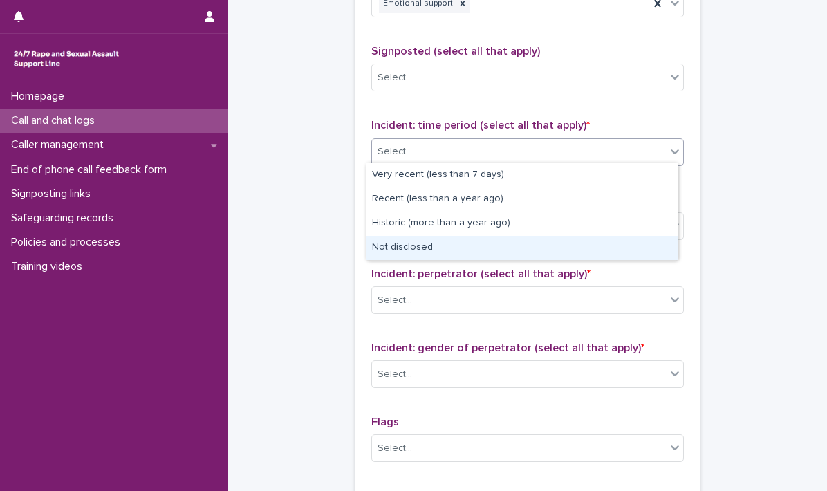
click at [434, 247] on div "Not disclosed" at bounding box center [521, 248] width 311 height 24
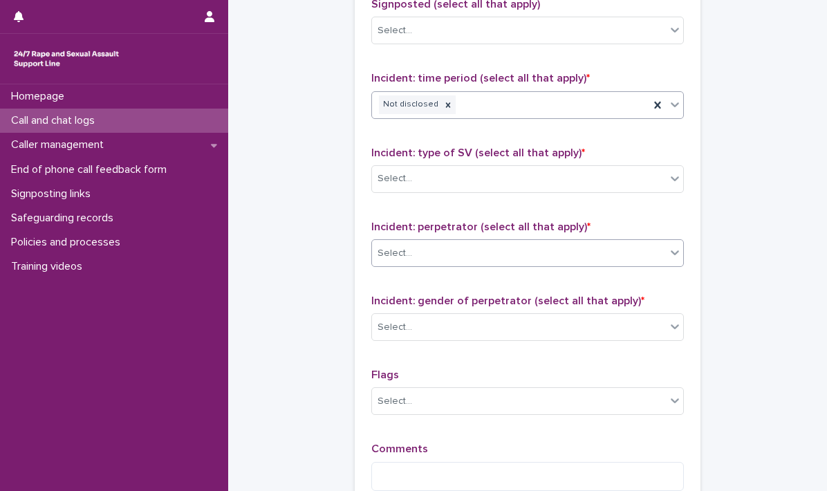
scroll to position [968, 0]
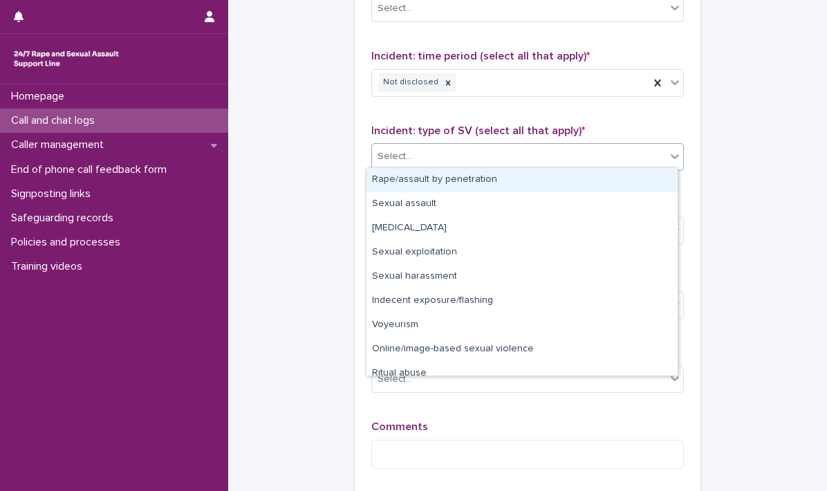
click at [668, 153] on icon at bounding box center [675, 156] width 14 height 14
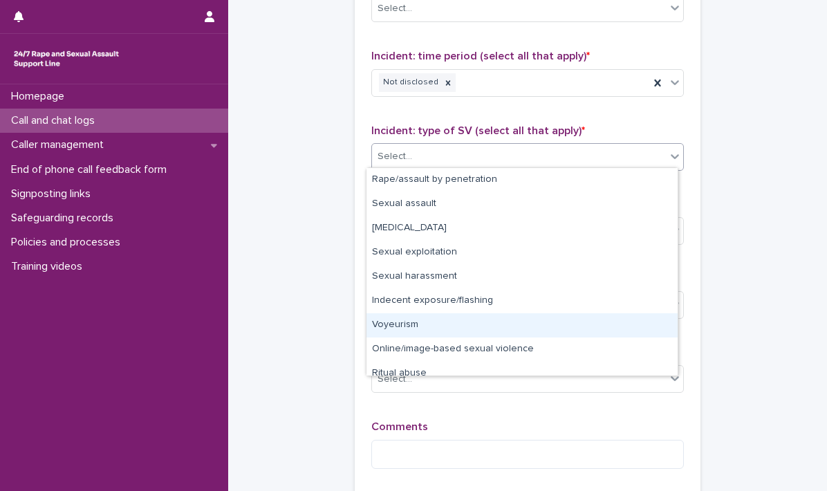
scroll to position [35, 0]
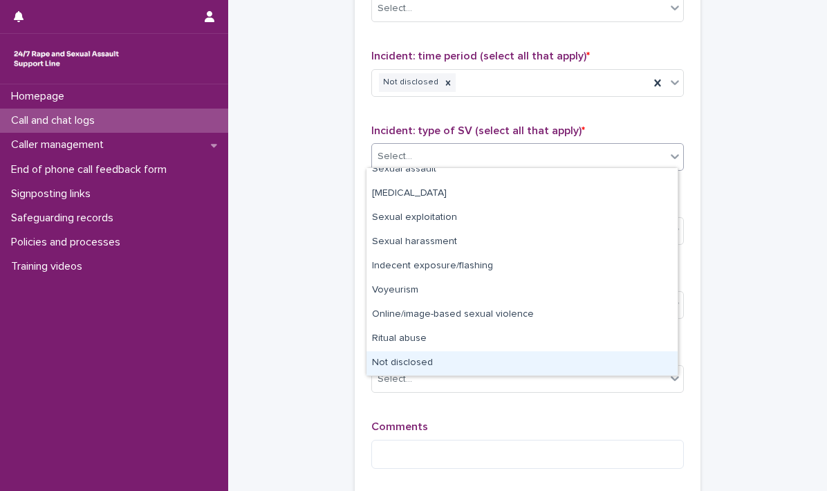
drag, startPoint x: 431, startPoint y: 350, endPoint x: 489, endPoint y: 328, distance: 62.5
click at [427, 366] on div "Not disclosed" at bounding box center [521, 363] width 311 height 24
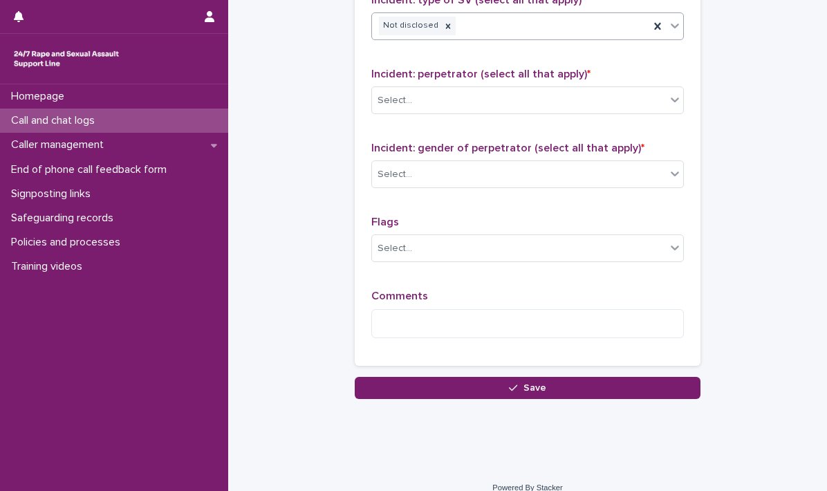
scroll to position [1106, 0]
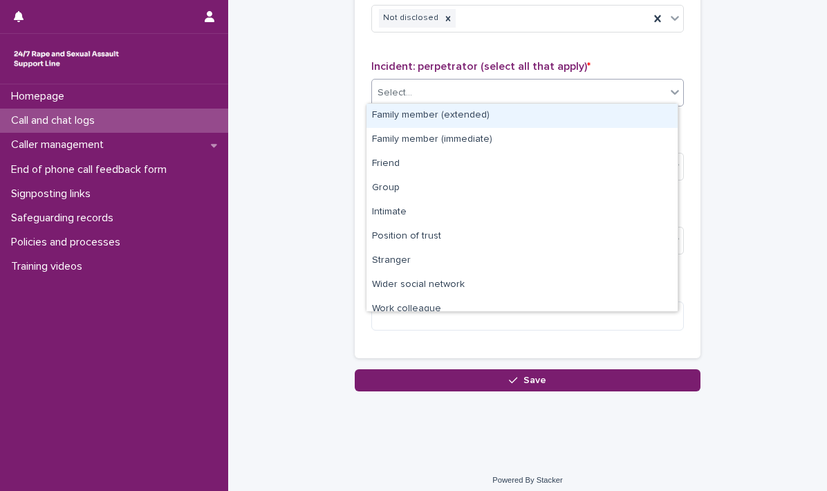
click at [671, 92] on icon at bounding box center [675, 92] width 14 height 14
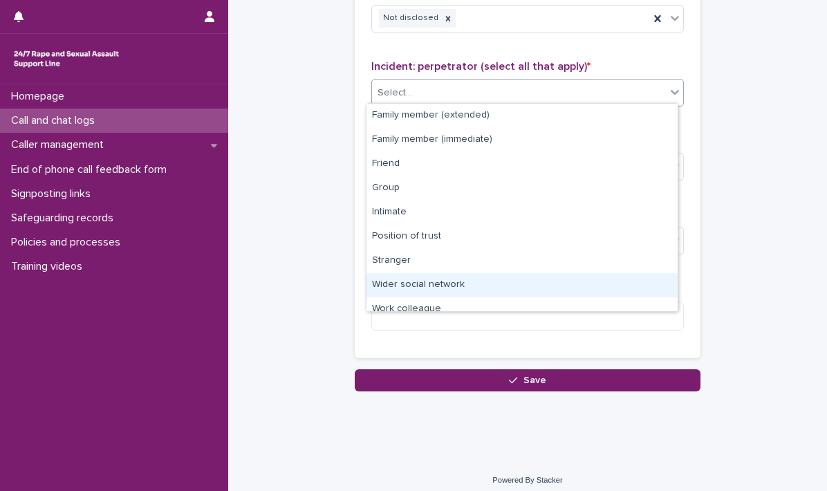
scroll to position [58, 0]
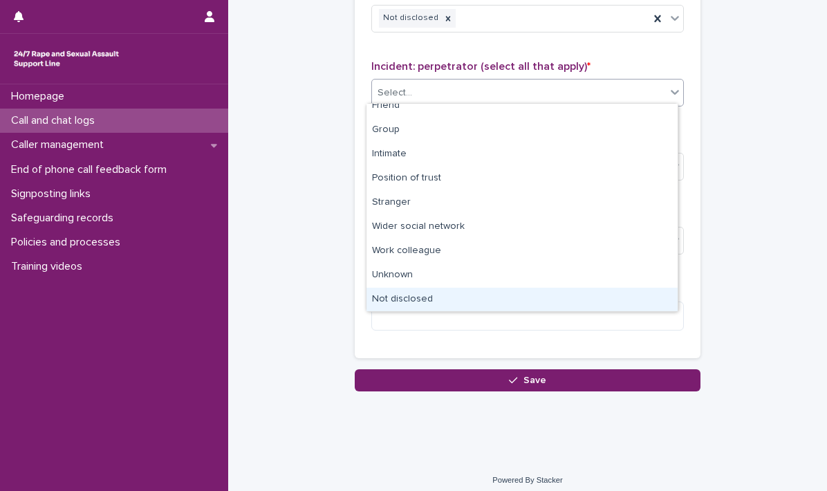
drag, startPoint x: 415, startPoint y: 303, endPoint x: 418, endPoint y: 292, distance: 10.7
click at [415, 302] on div "Not disclosed" at bounding box center [521, 300] width 311 height 24
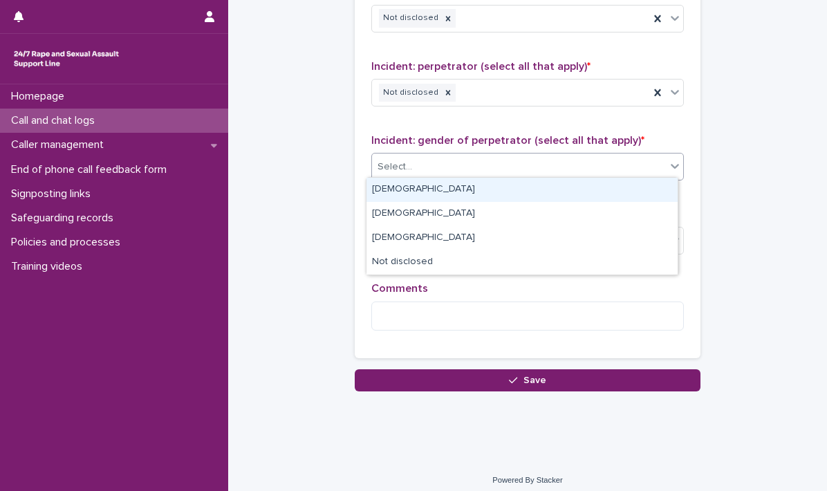
click at [668, 167] on icon at bounding box center [675, 166] width 14 height 14
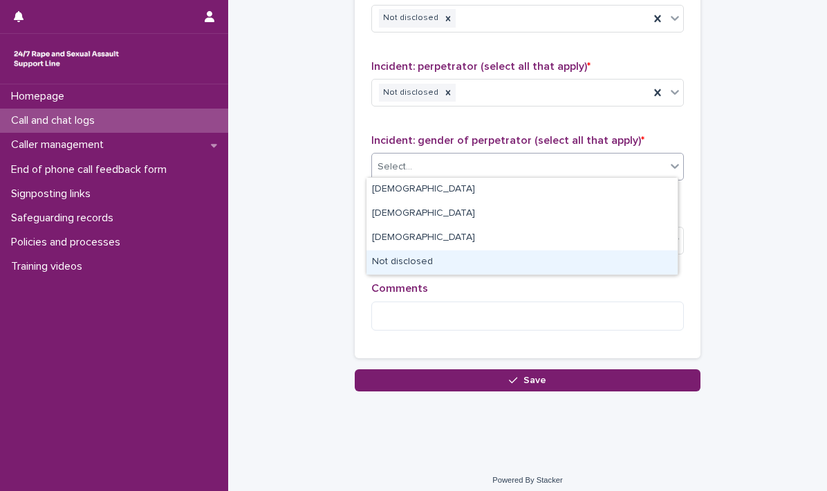
click at [465, 261] on div "Not disclosed" at bounding box center [521, 262] width 311 height 24
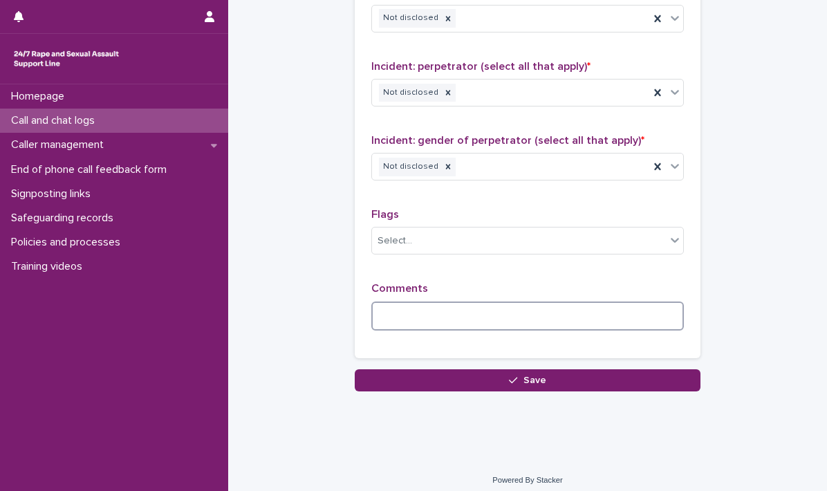
click at [416, 310] on textarea at bounding box center [527, 316] width 312 height 30
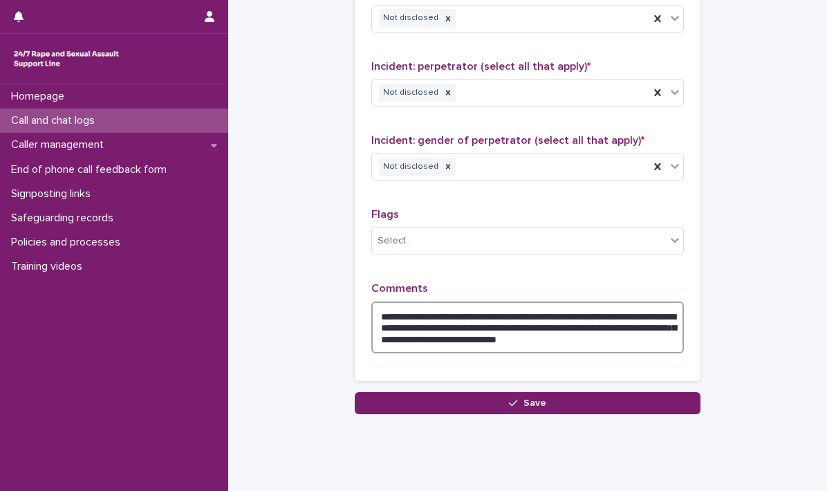
click at [674, 335] on textarea "**********" at bounding box center [527, 327] width 312 height 53
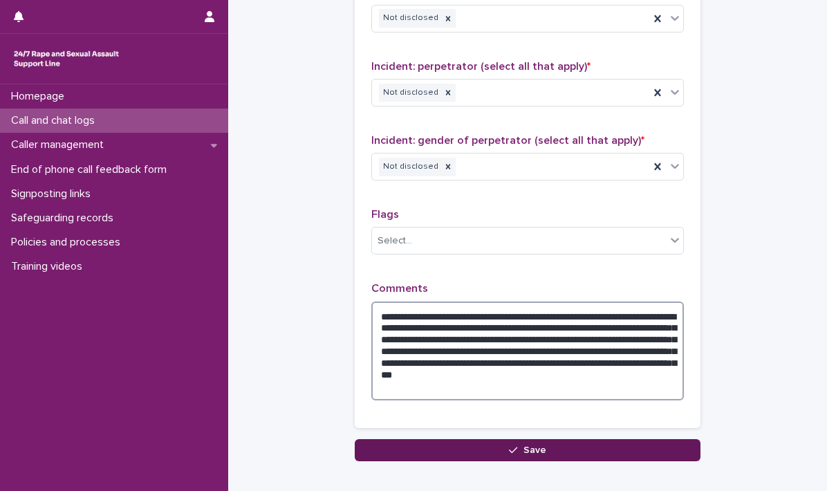
type textarea "**********"
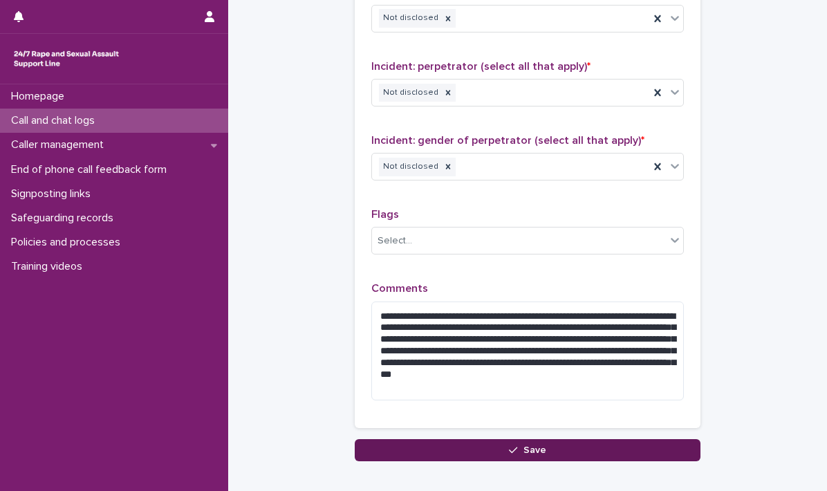
drag, startPoint x: 538, startPoint y: 441, endPoint x: 524, endPoint y: 442, distance: 13.9
click at [538, 445] on span "Save" at bounding box center [534, 450] width 23 height 10
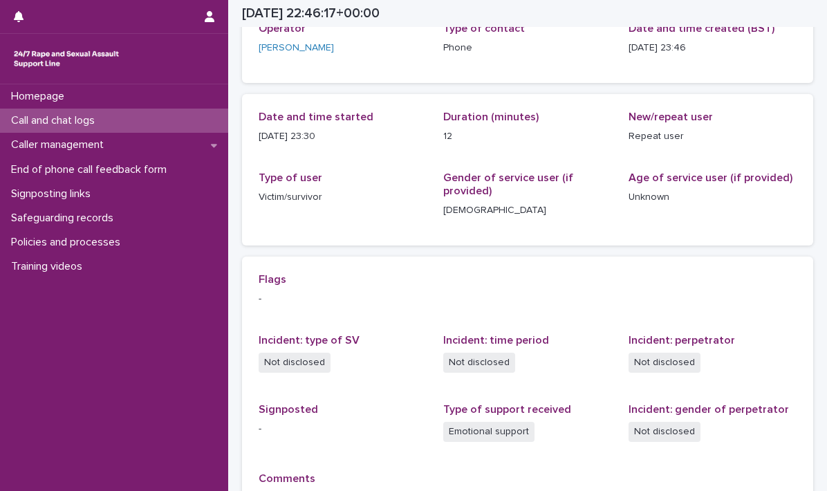
scroll to position [92, 0]
